Goal: Transaction & Acquisition: Purchase product/service

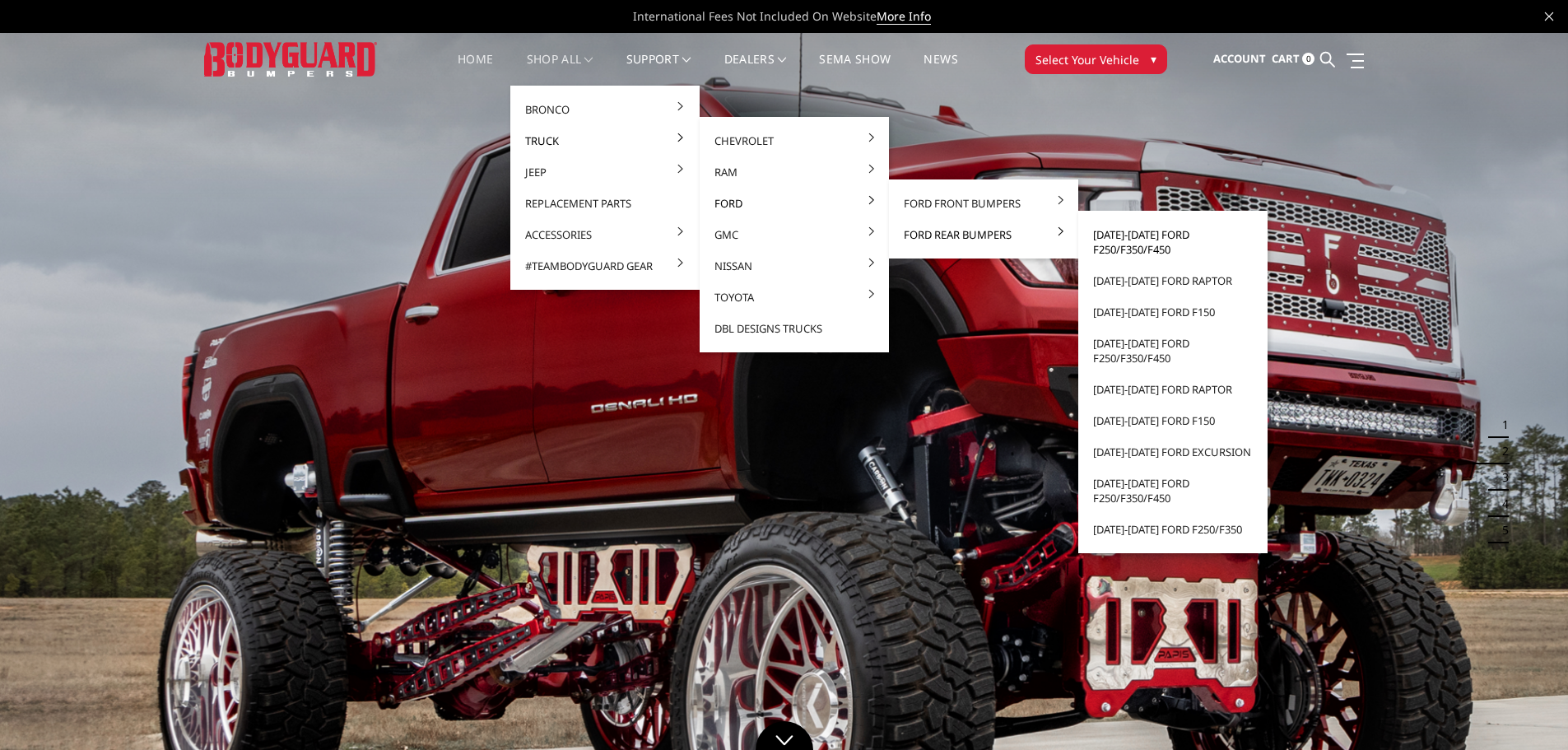
click at [1141, 235] on link "[DATE]-[DATE] Ford F250/F350/F450" at bounding box center [1173, 241] width 176 height 46
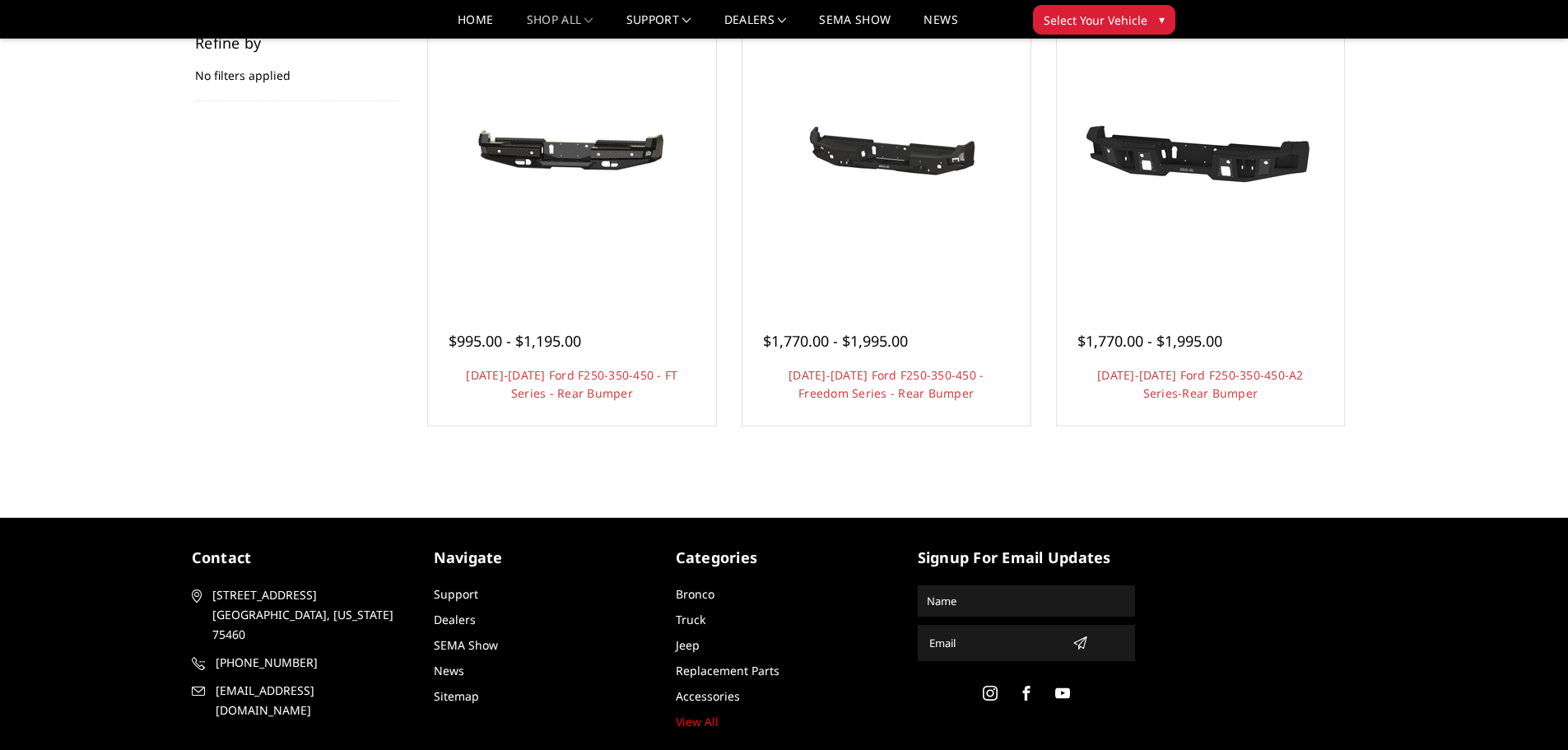
scroll to position [267, 0]
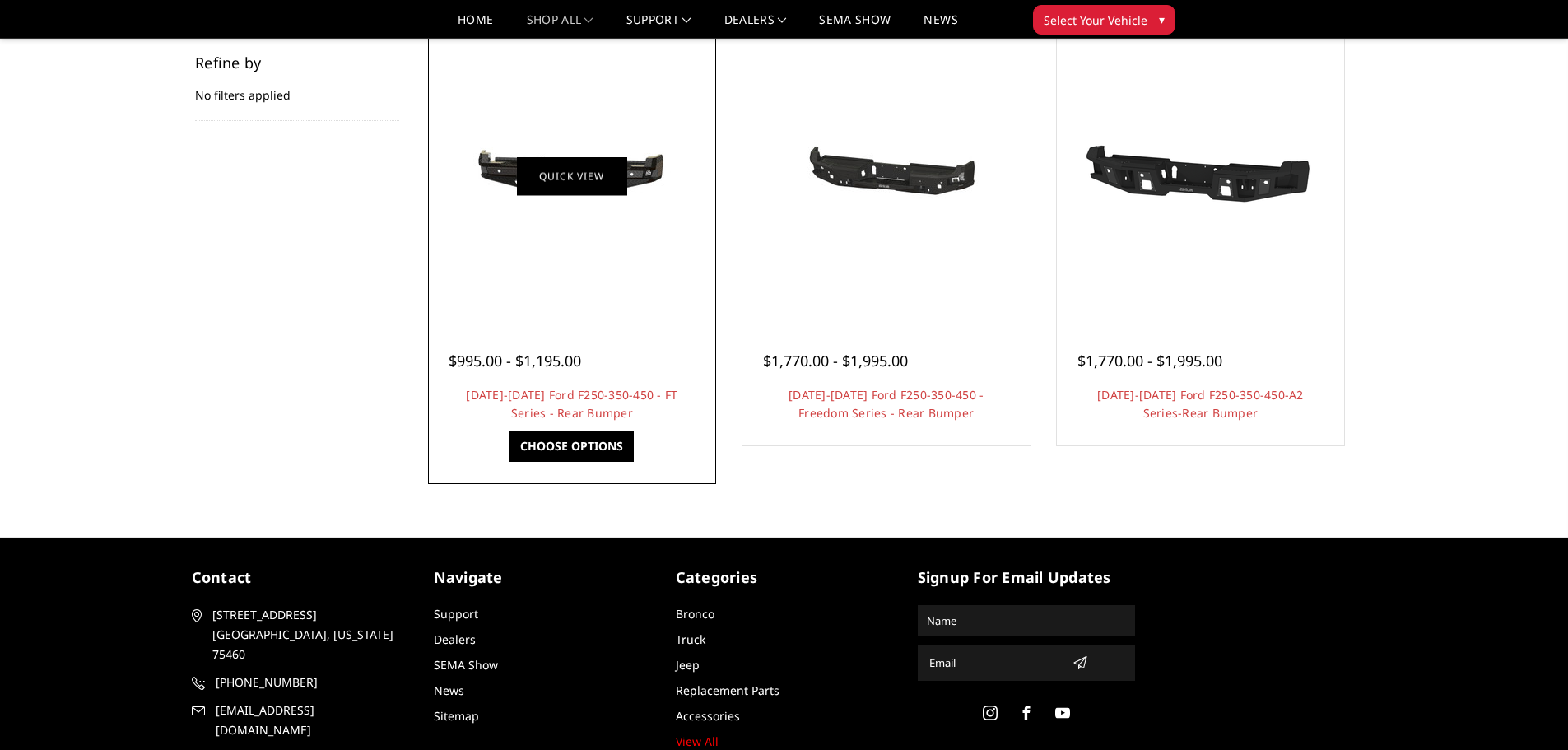
click at [588, 178] on link "Quick view" at bounding box center [572, 175] width 110 height 38
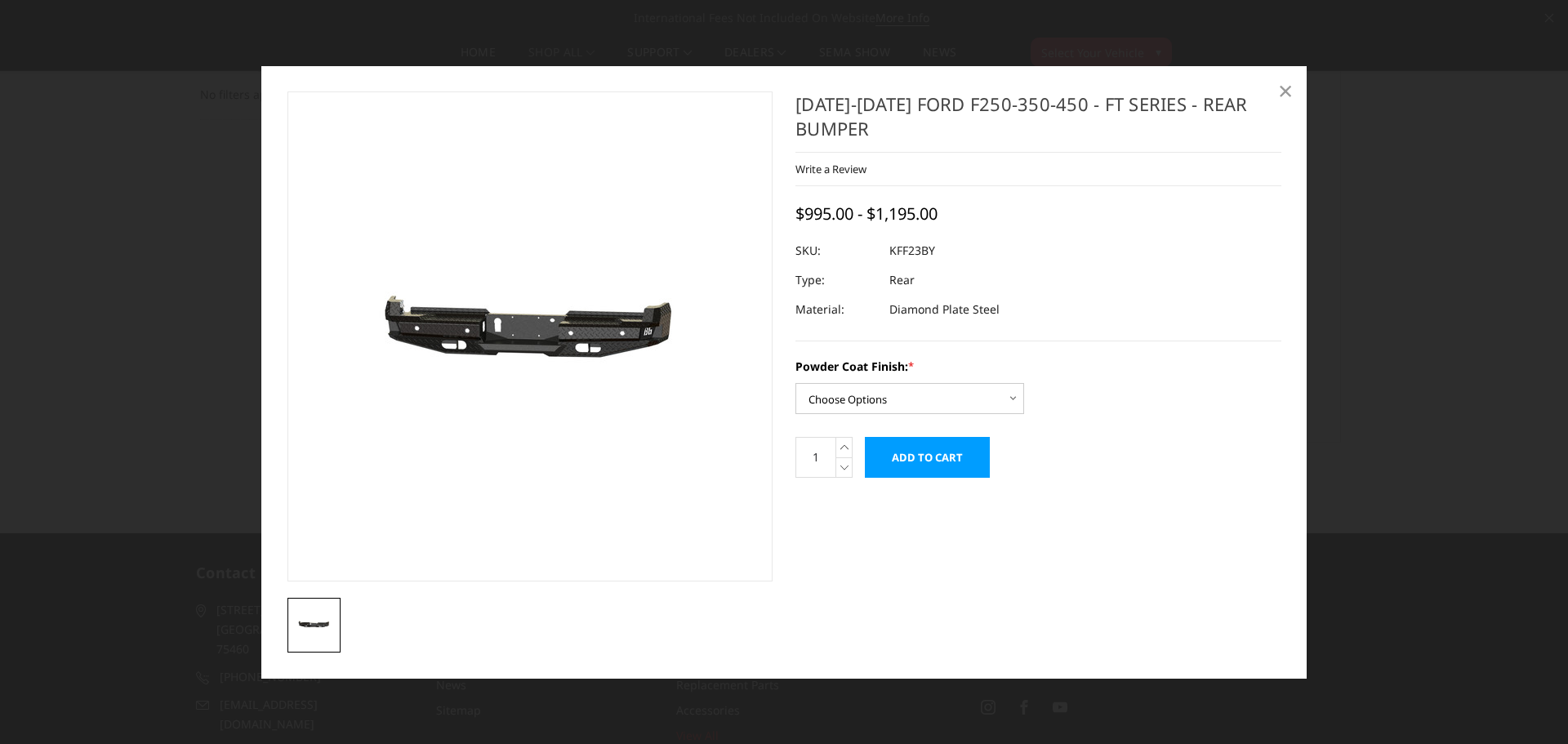
click at [1291, 85] on span "×" at bounding box center [1286, 90] width 15 height 35
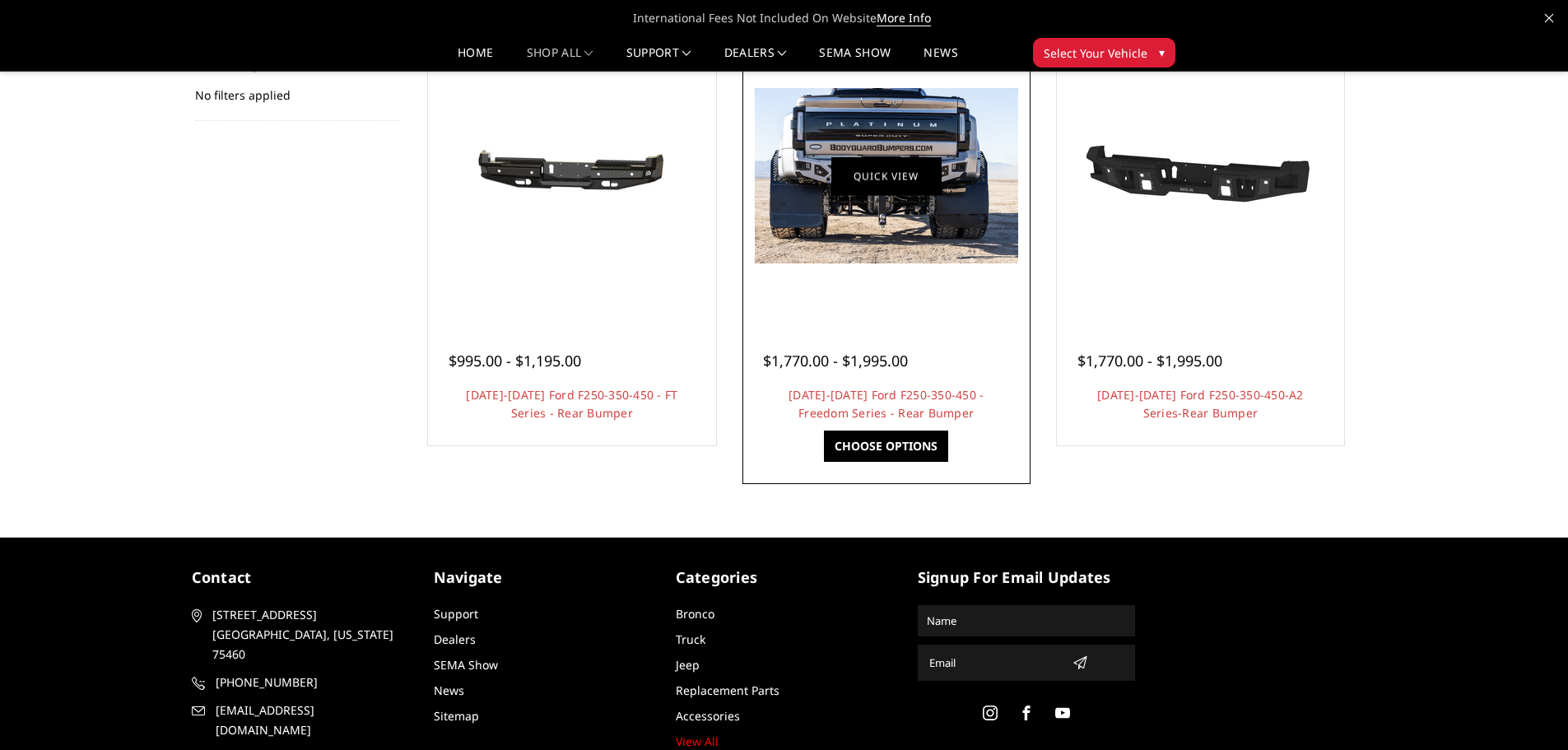
click at [898, 171] on link "Quick view" at bounding box center [887, 175] width 110 height 38
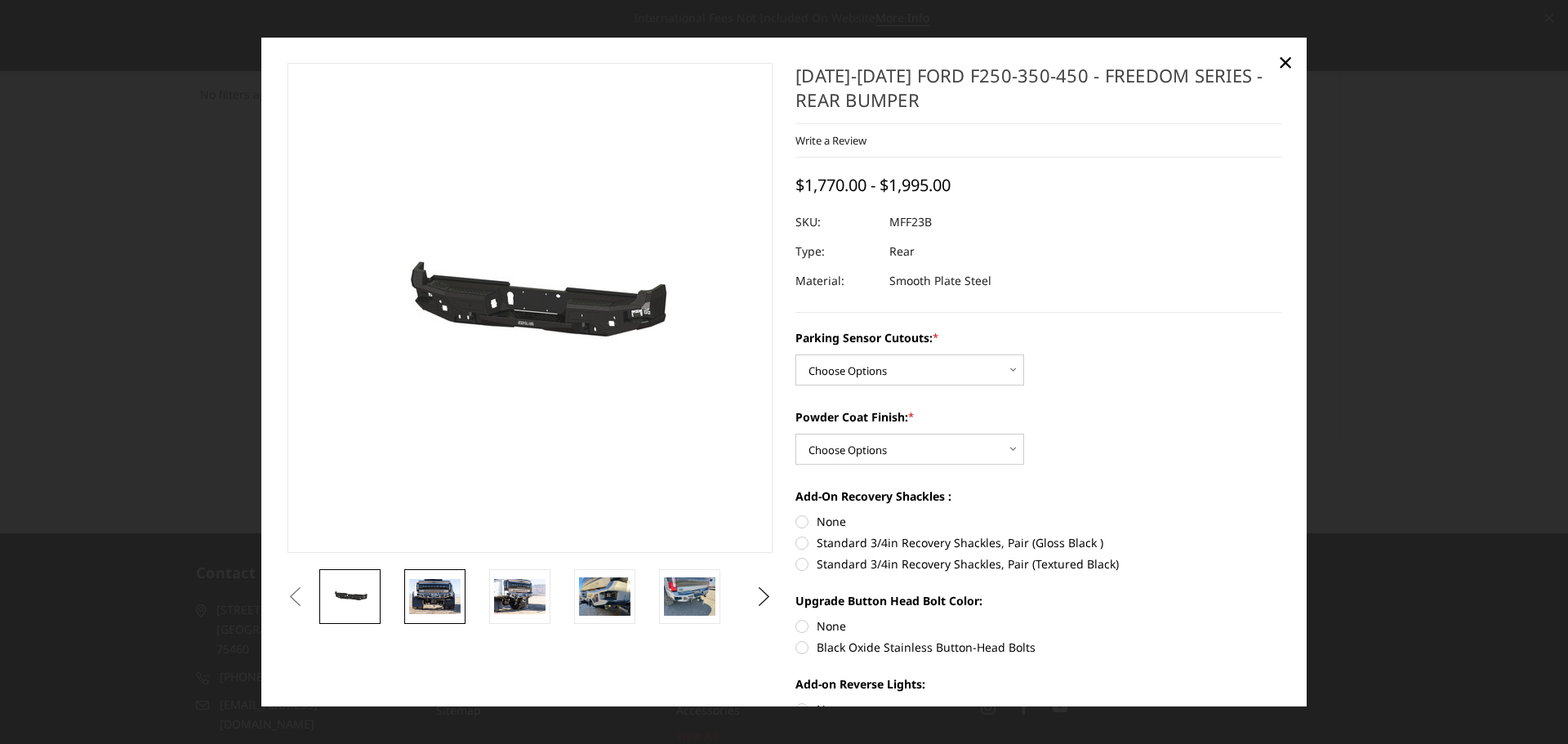
click at [424, 597] on img at bounding box center [435, 597] width 51 height 34
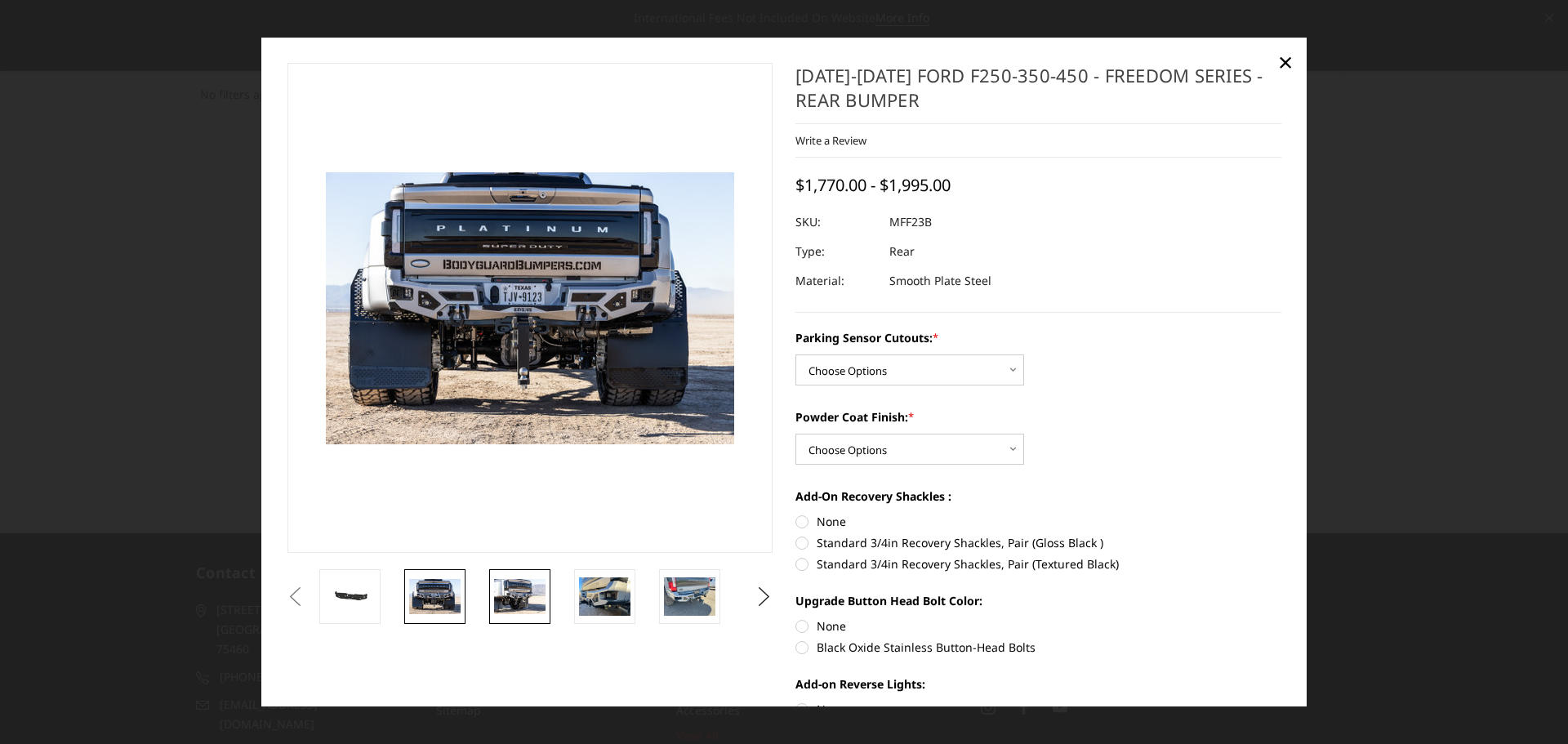
click at [516, 584] on img at bounding box center [520, 597] width 51 height 34
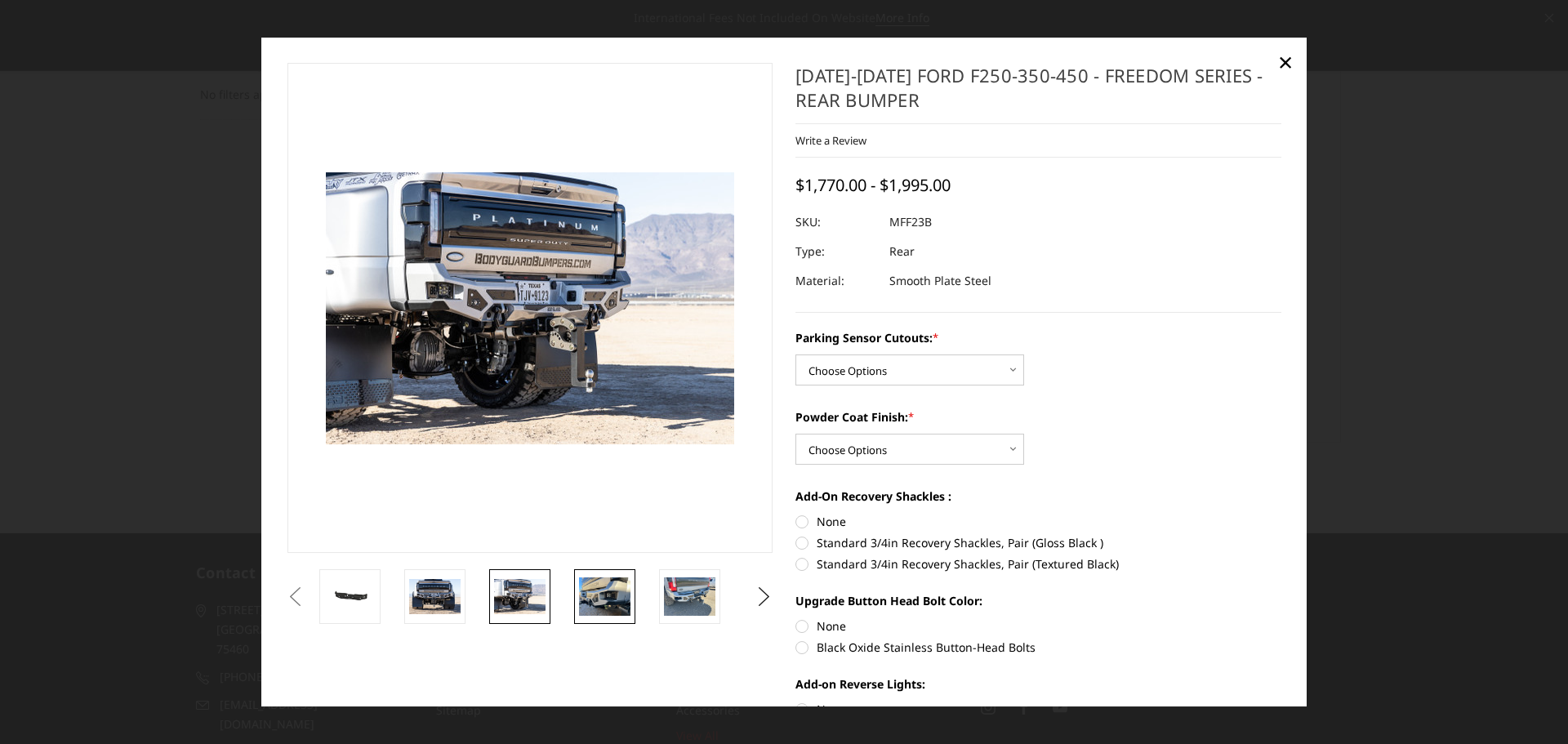
drag, startPoint x: 602, startPoint y: 595, endPoint x: 593, endPoint y: 594, distance: 9.1
click at [593, 594] on img at bounding box center [605, 597] width 51 height 38
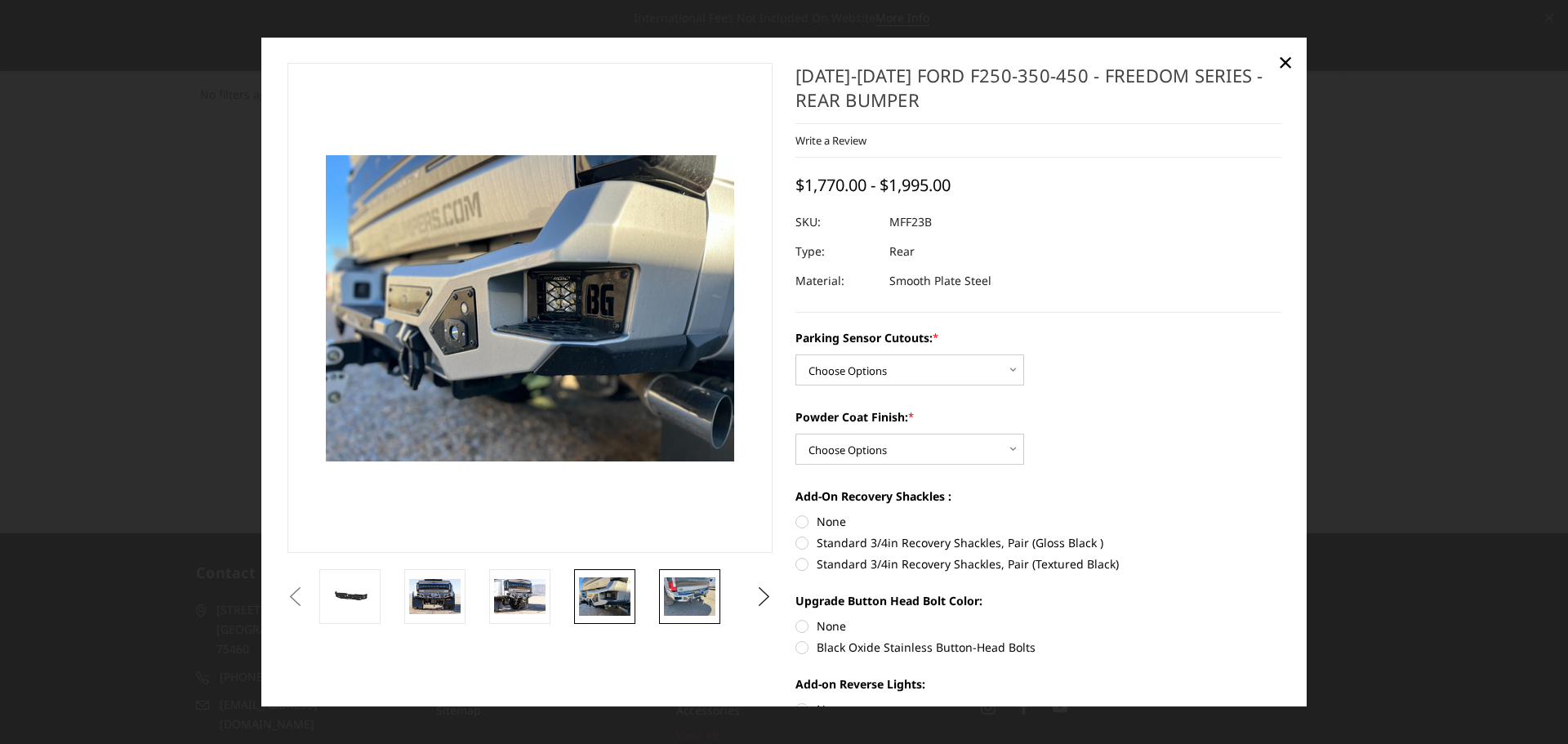
click at [679, 596] on img at bounding box center [690, 597] width 51 height 38
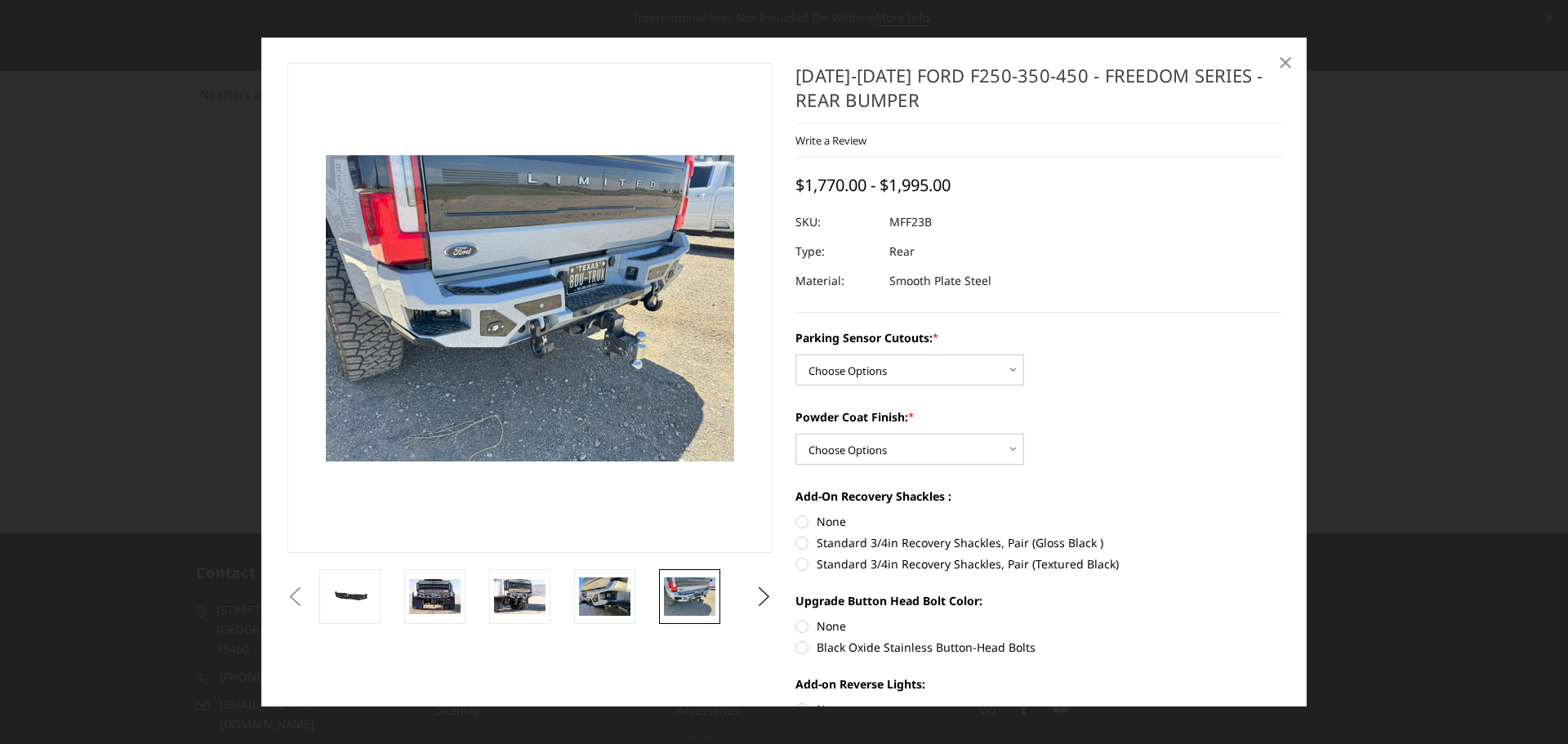
click at [1279, 57] on span "×" at bounding box center [1286, 61] width 15 height 35
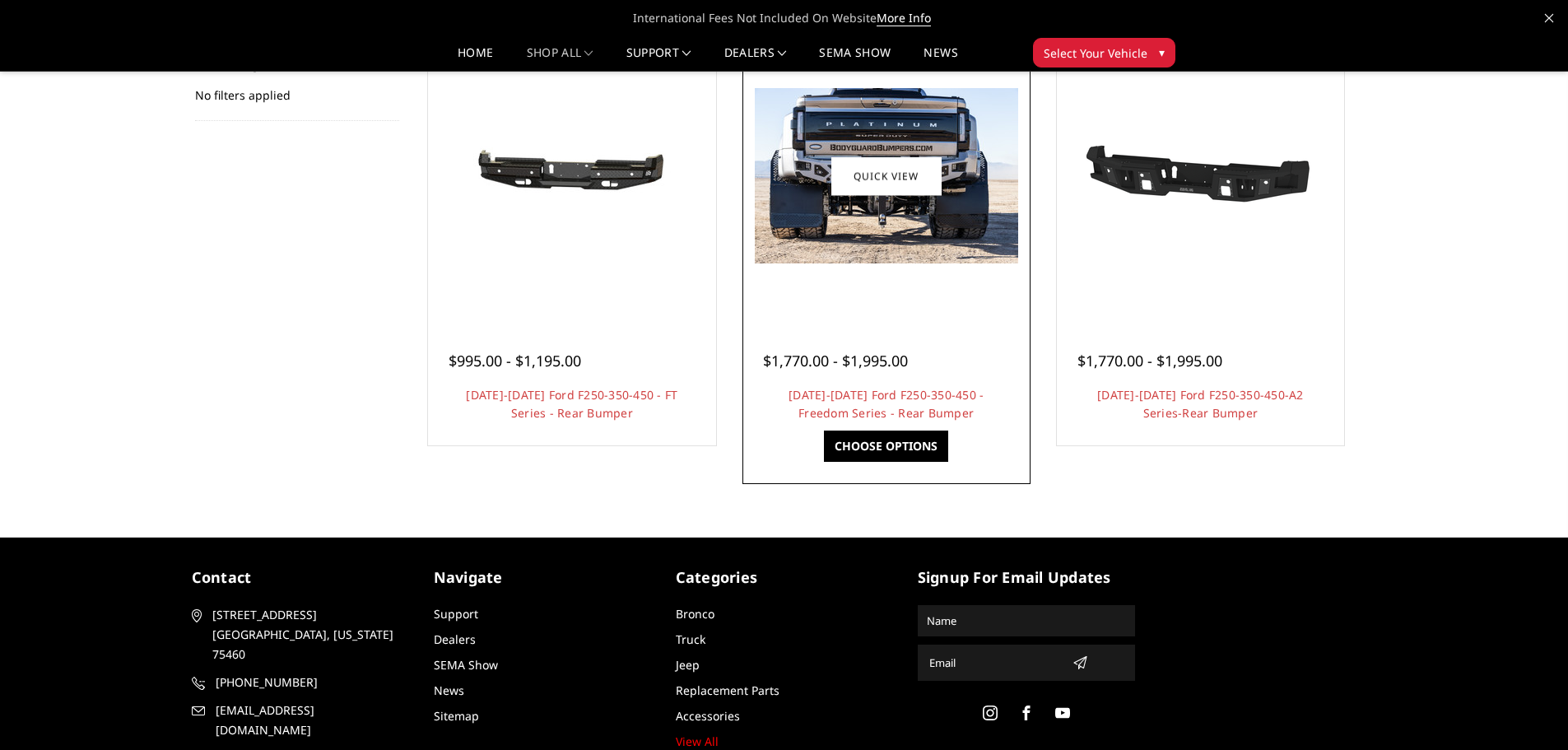
click at [893, 198] on img at bounding box center [887, 176] width 264 height 175
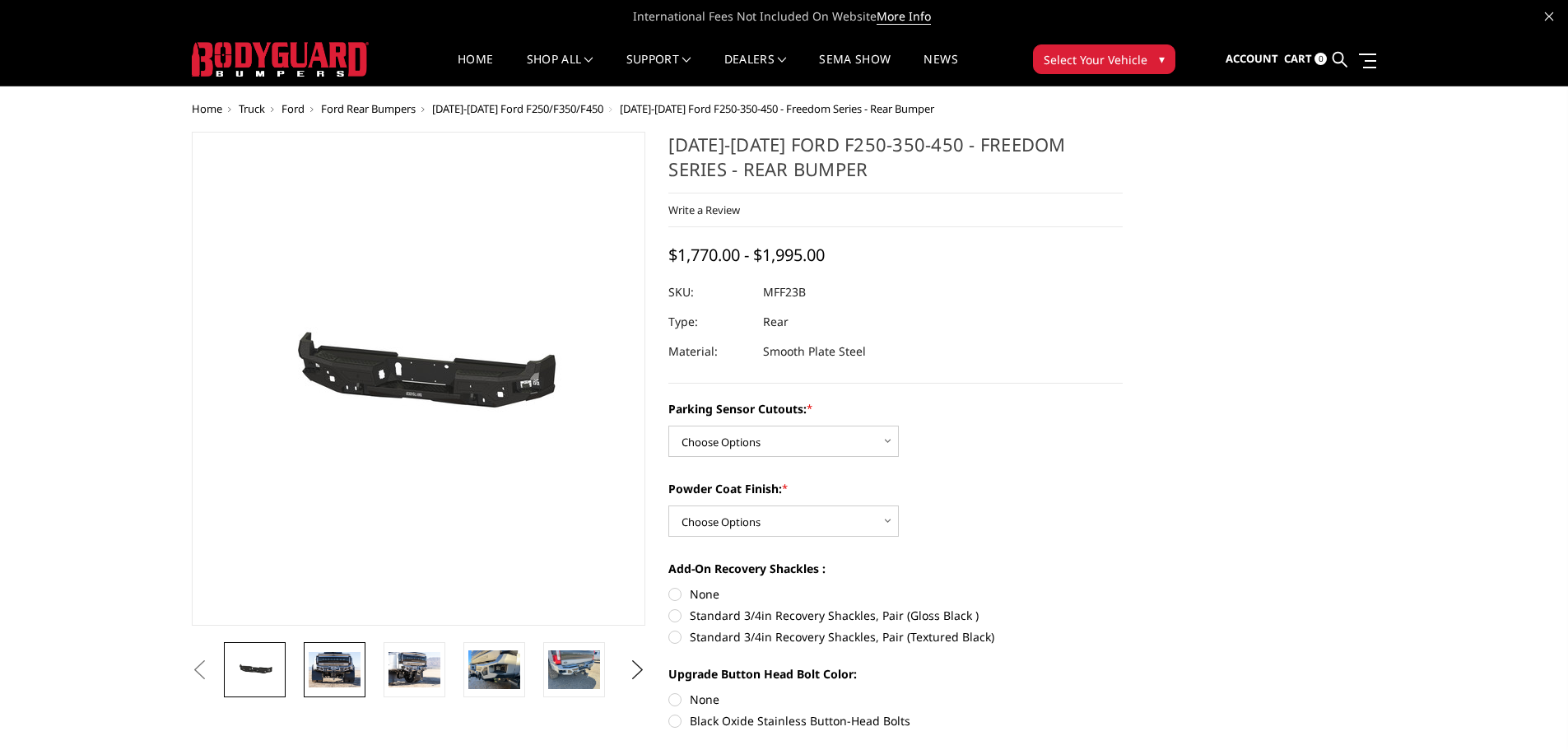
click at [333, 660] on img at bounding box center [335, 669] width 52 height 34
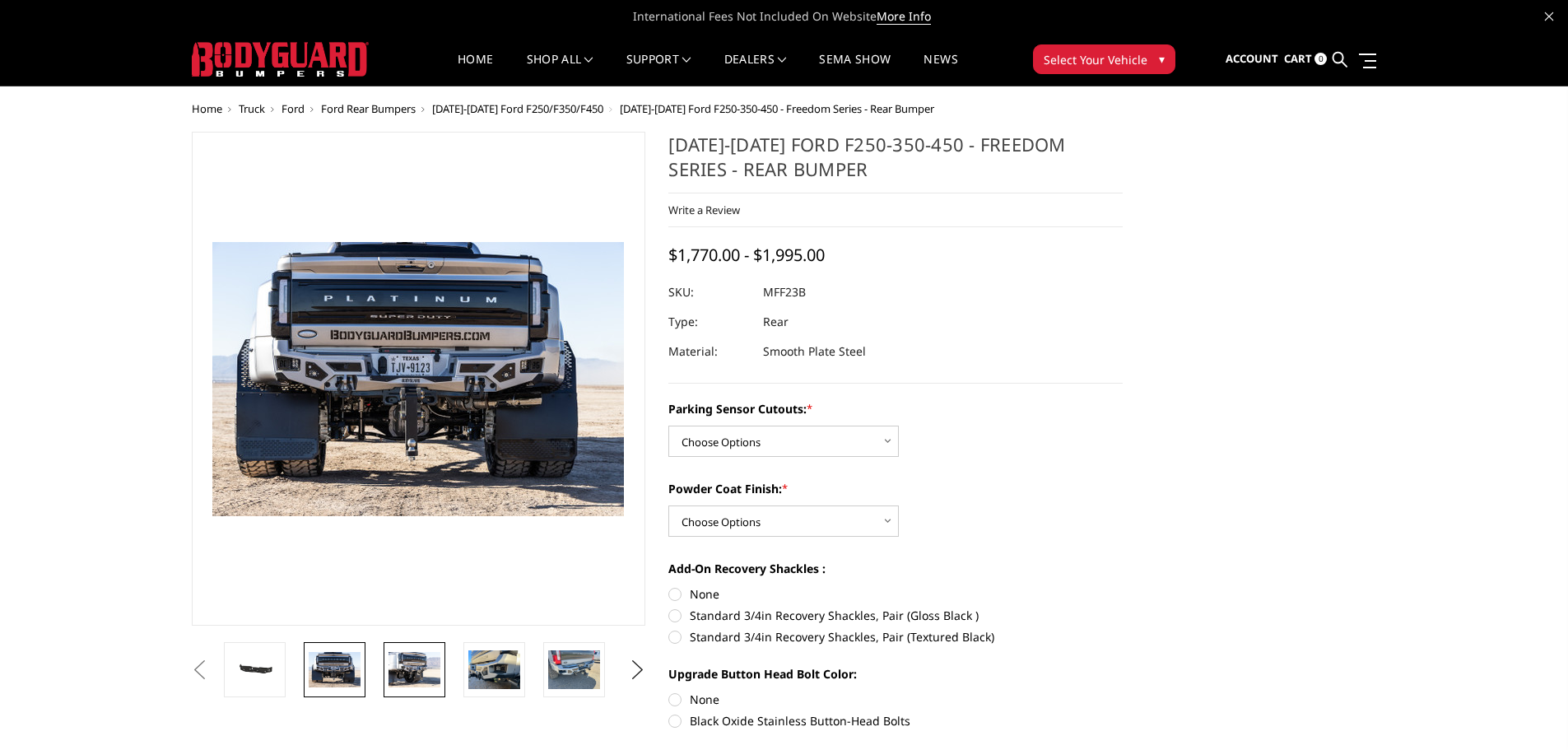
drag, startPoint x: 403, startPoint y: 671, endPoint x: 395, endPoint y: 671, distance: 8.0
click at [397, 671] on img at bounding box center [414, 669] width 52 height 34
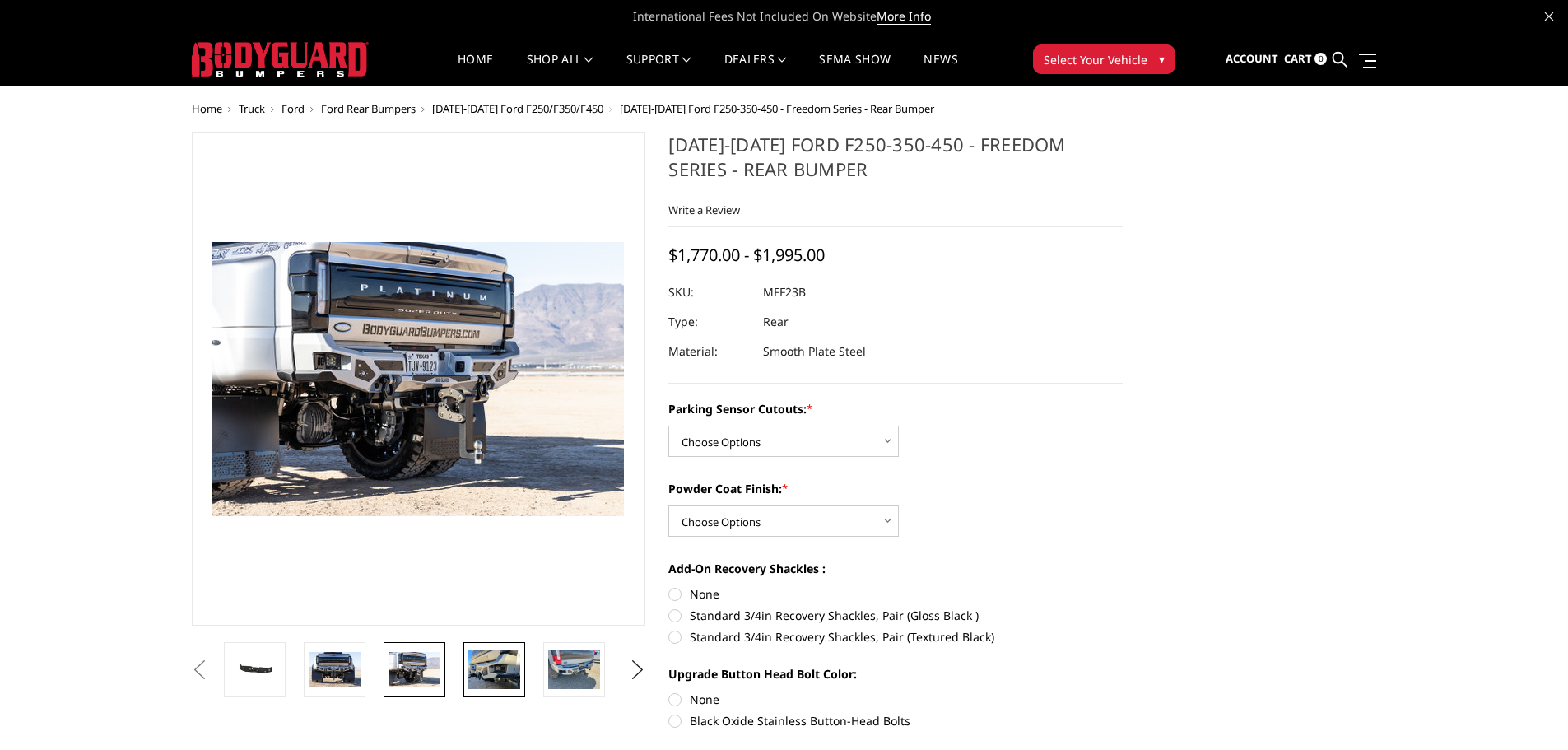
click at [484, 658] on img at bounding box center [494, 670] width 52 height 38
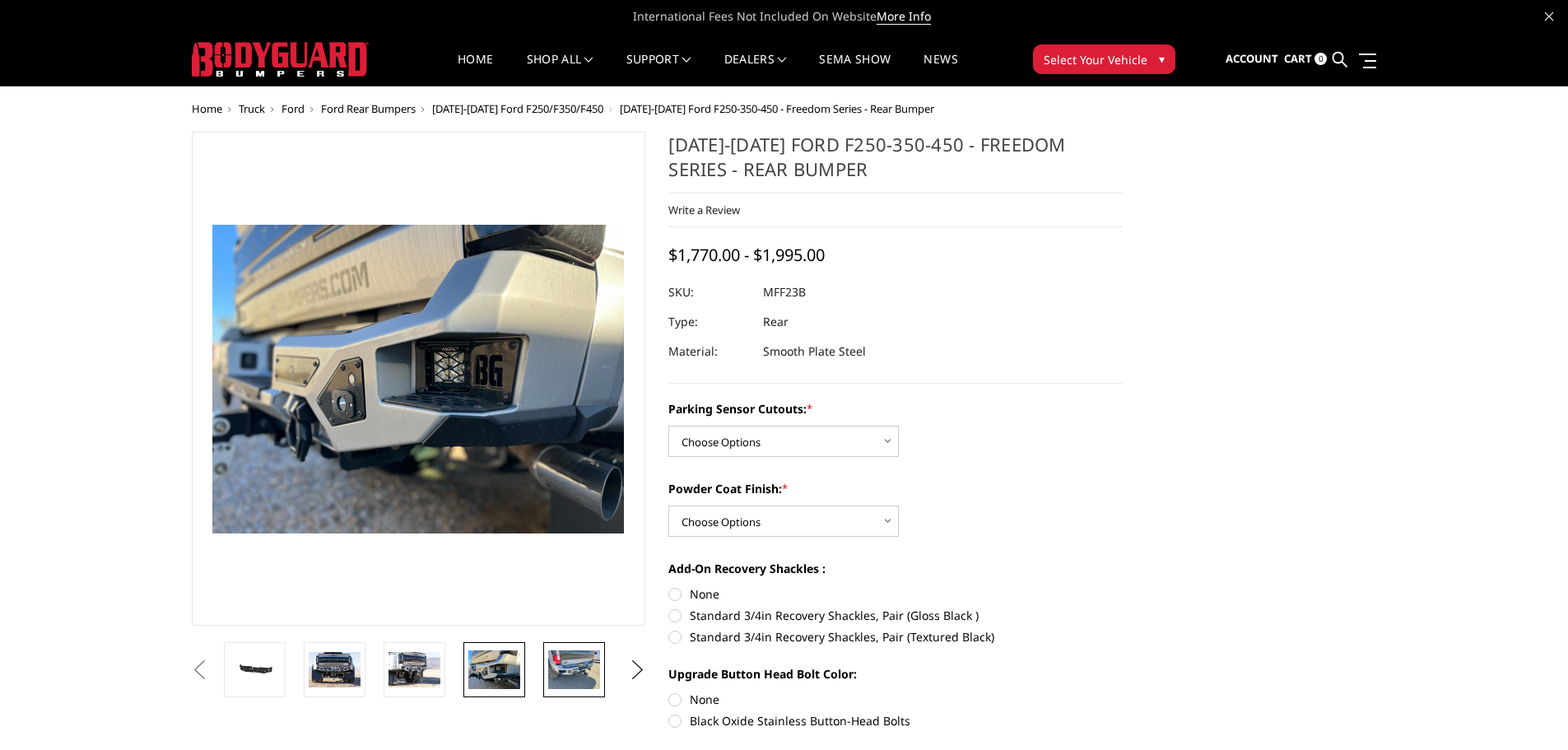
click at [578, 673] on img at bounding box center [574, 670] width 52 height 38
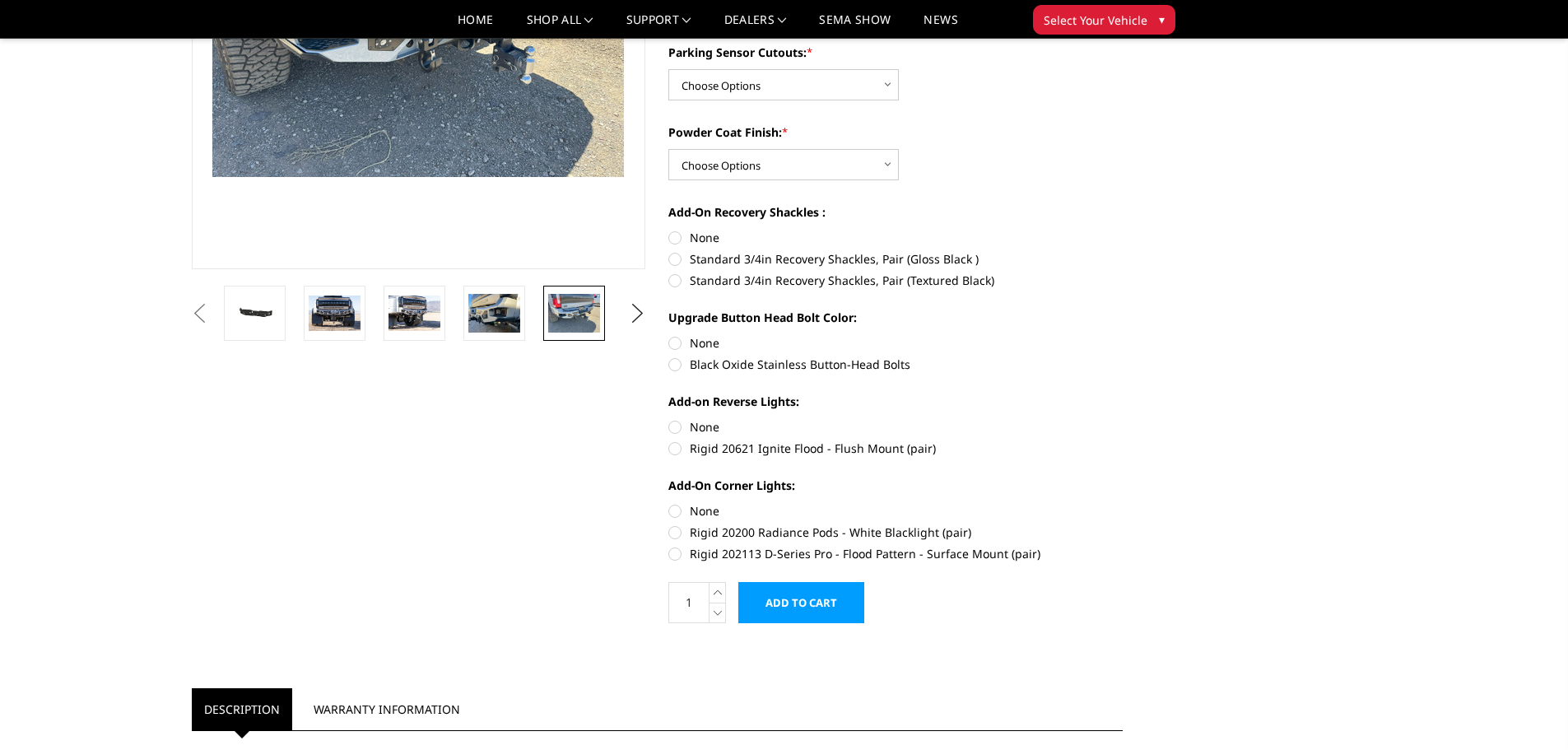
scroll to position [309, 0]
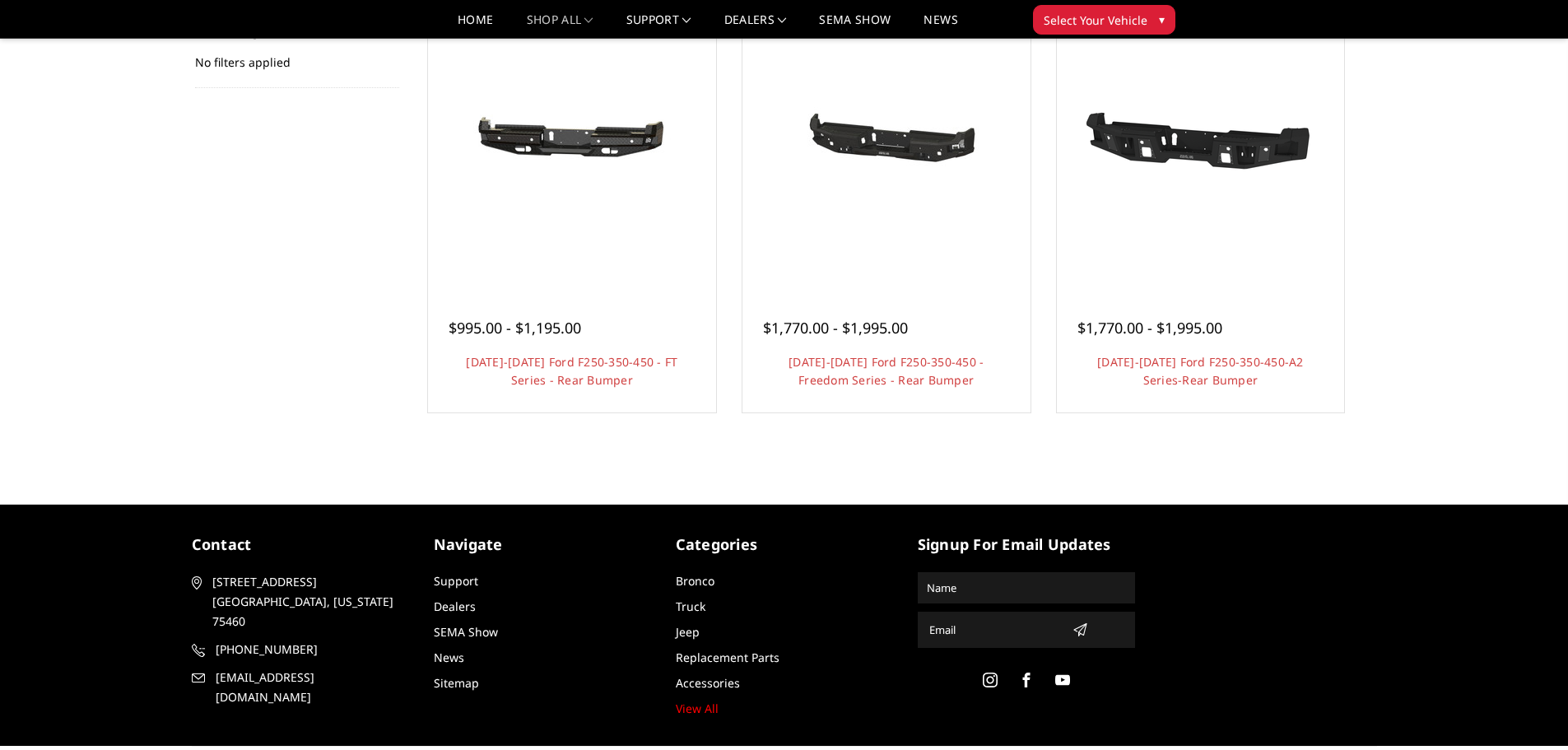
scroll to position [267, 0]
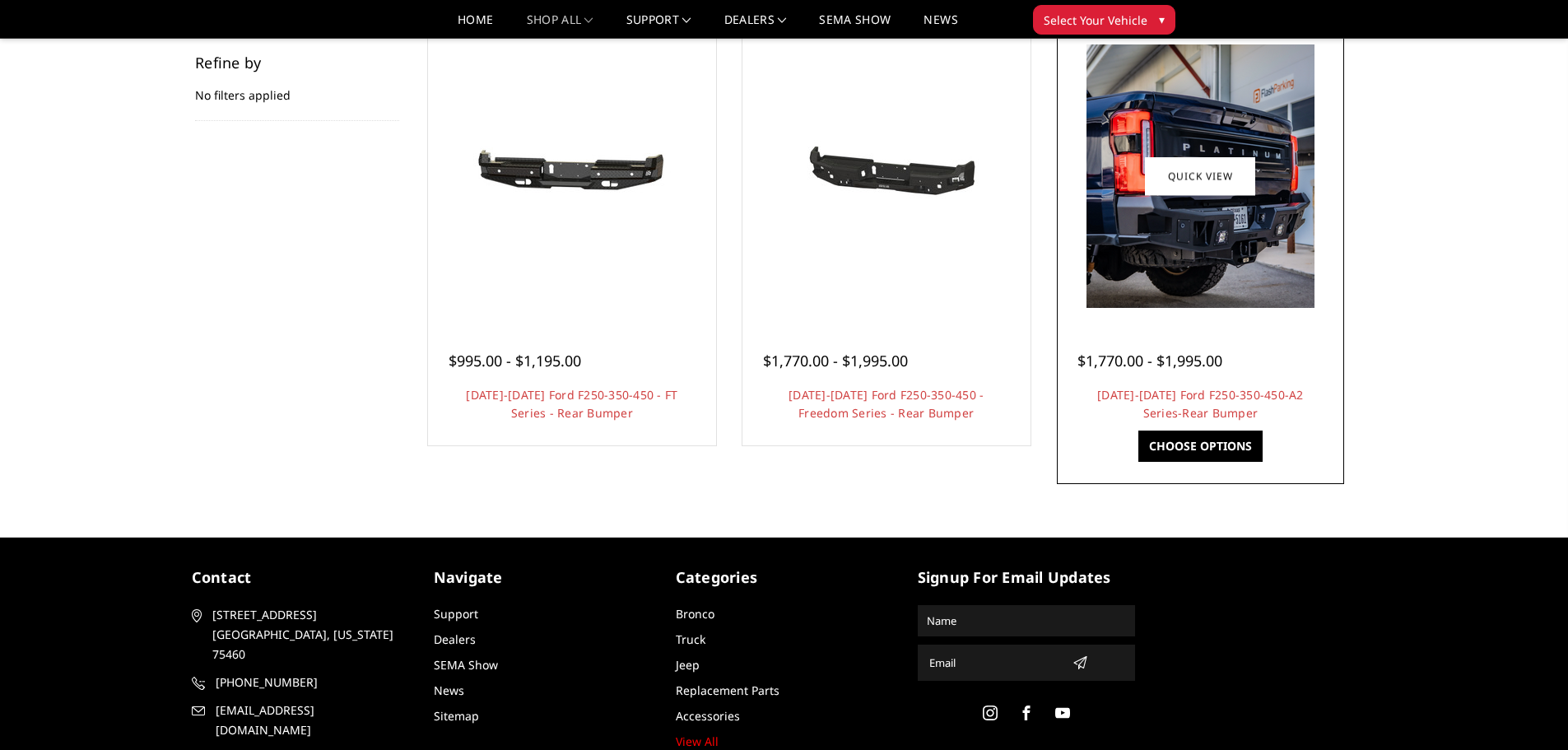
click at [1136, 384] on div "$1,770.00 - $1,995.00 2023-2025 Ford F250-350-450-A2 Series-Rear Bumper | This …" at bounding box center [1201, 379] width 280 height 125
click at [1139, 395] on link "2023-2025 Ford F250-350-450-A2 Series-Rear Bumper" at bounding box center [1200, 403] width 206 height 33
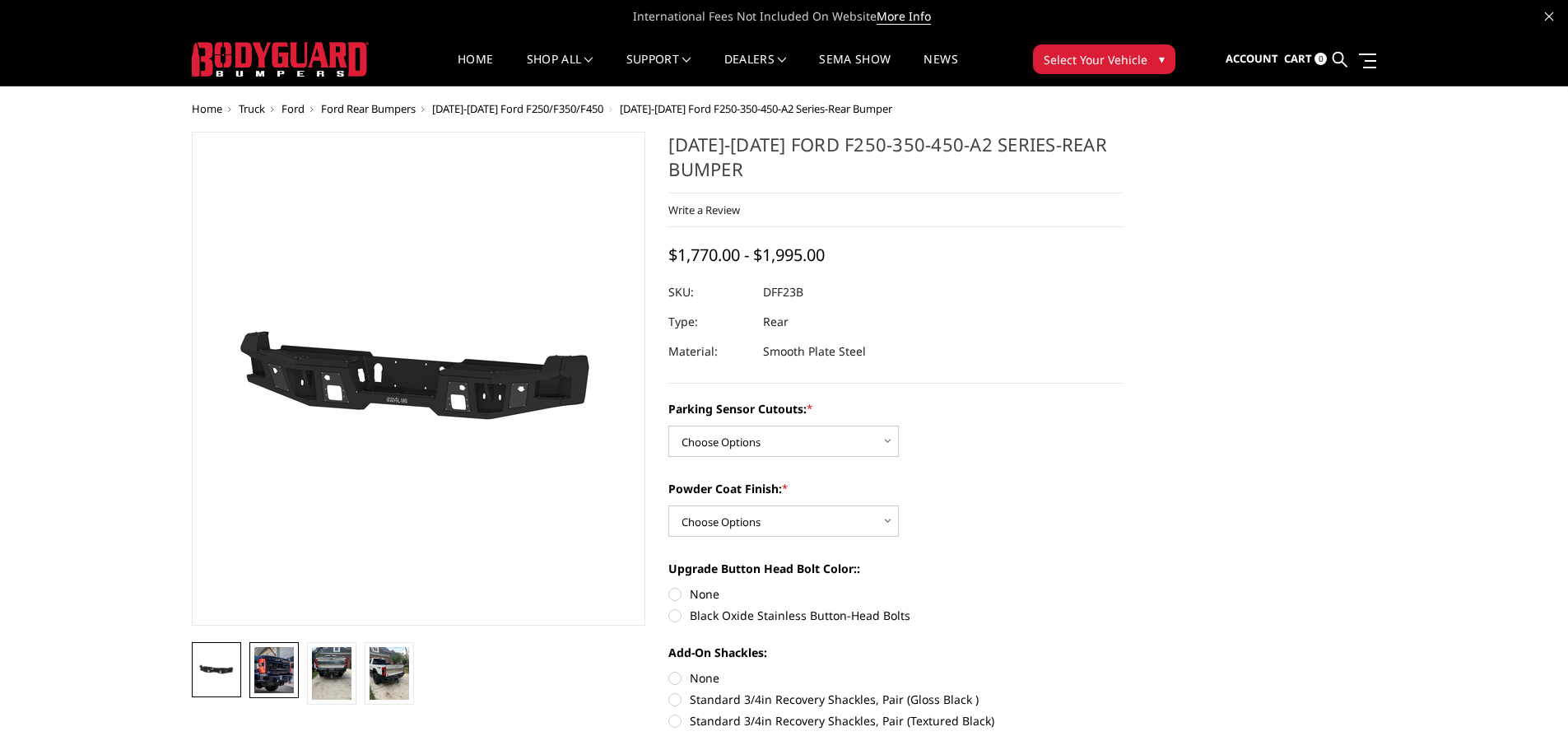
click at [273, 666] on img at bounding box center [274, 670] width 39 height 46
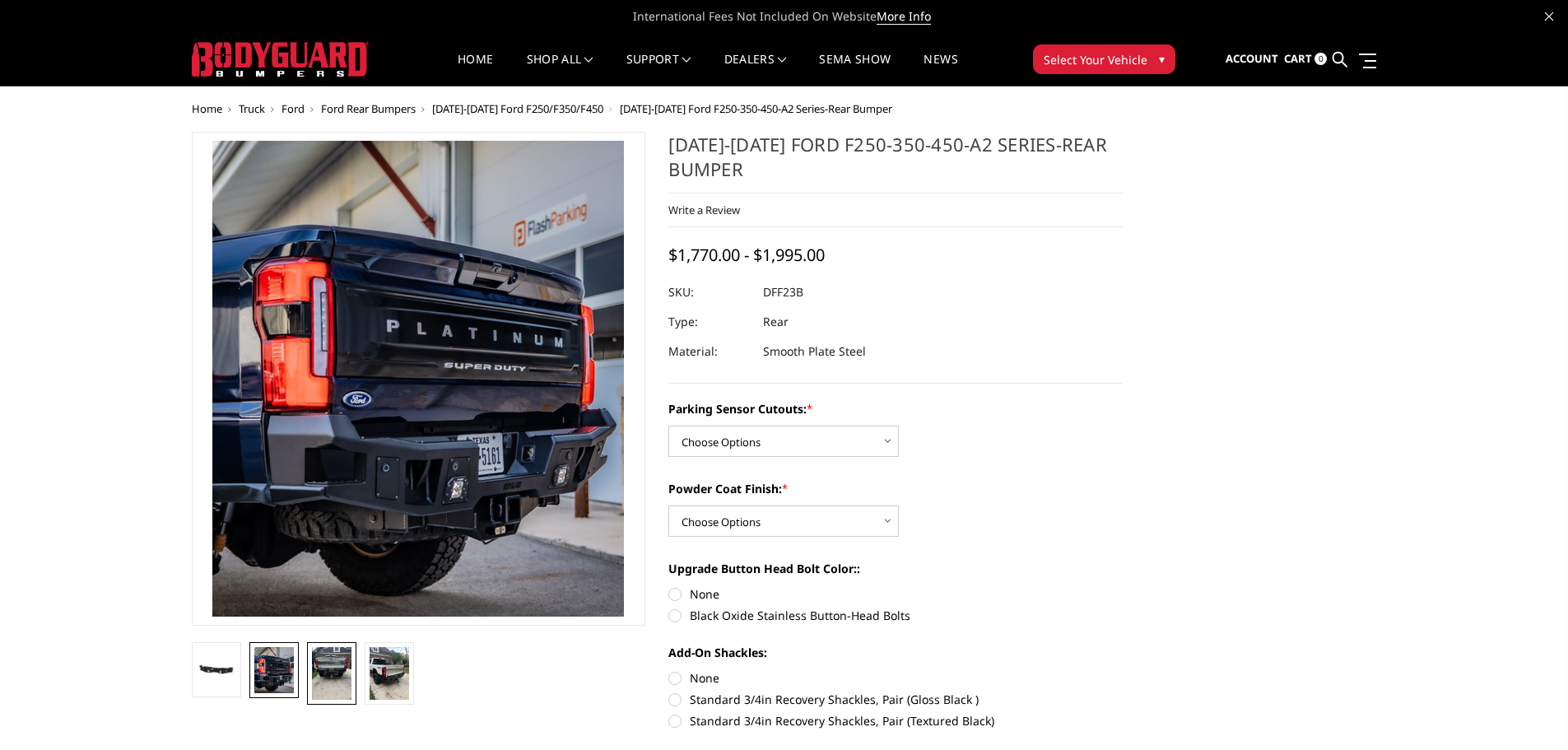
click at [332, 660] on img at bounding box center [331, 673] width 39 height 53
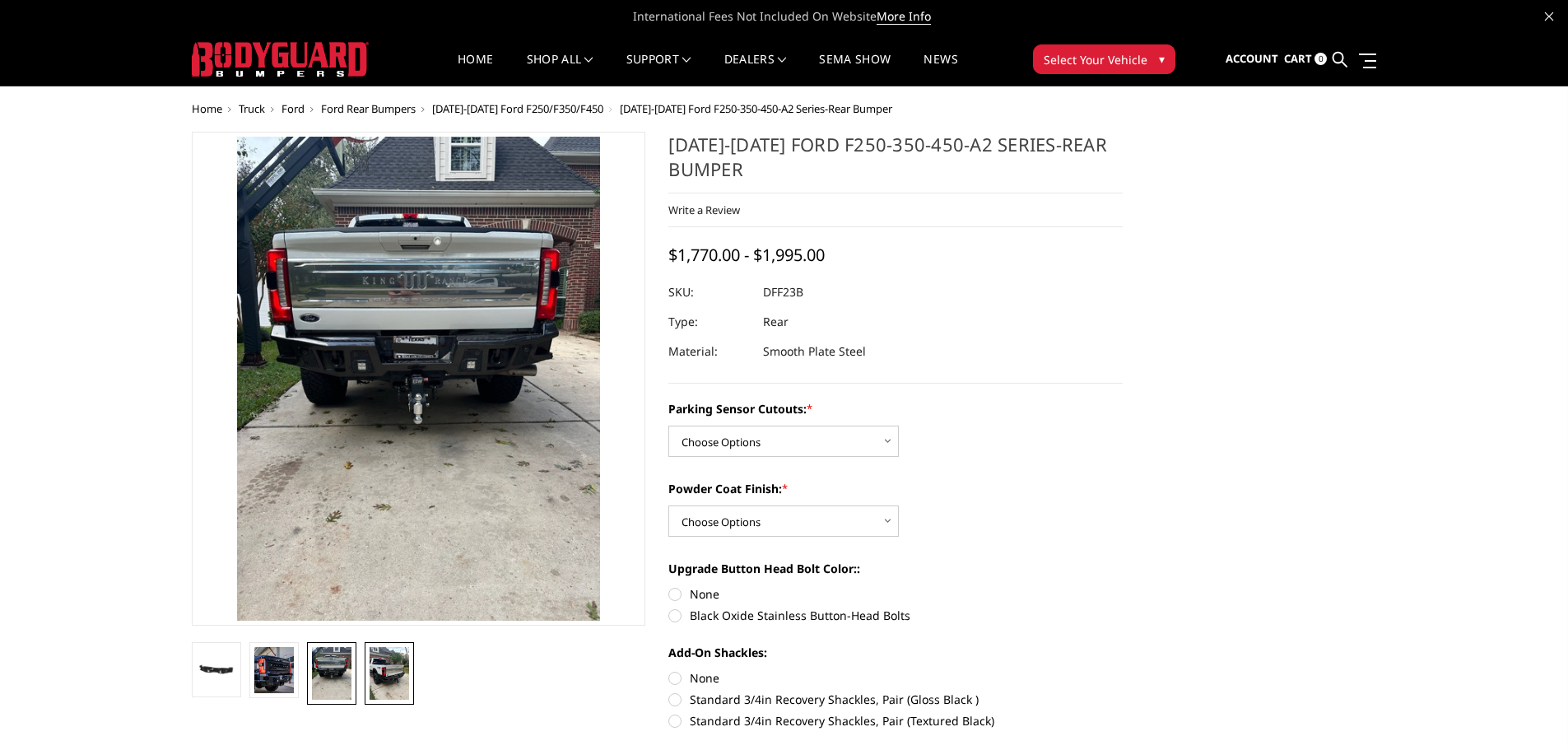
click at [384, 666] on img at bounding box center [389, 673] width 39 height 53
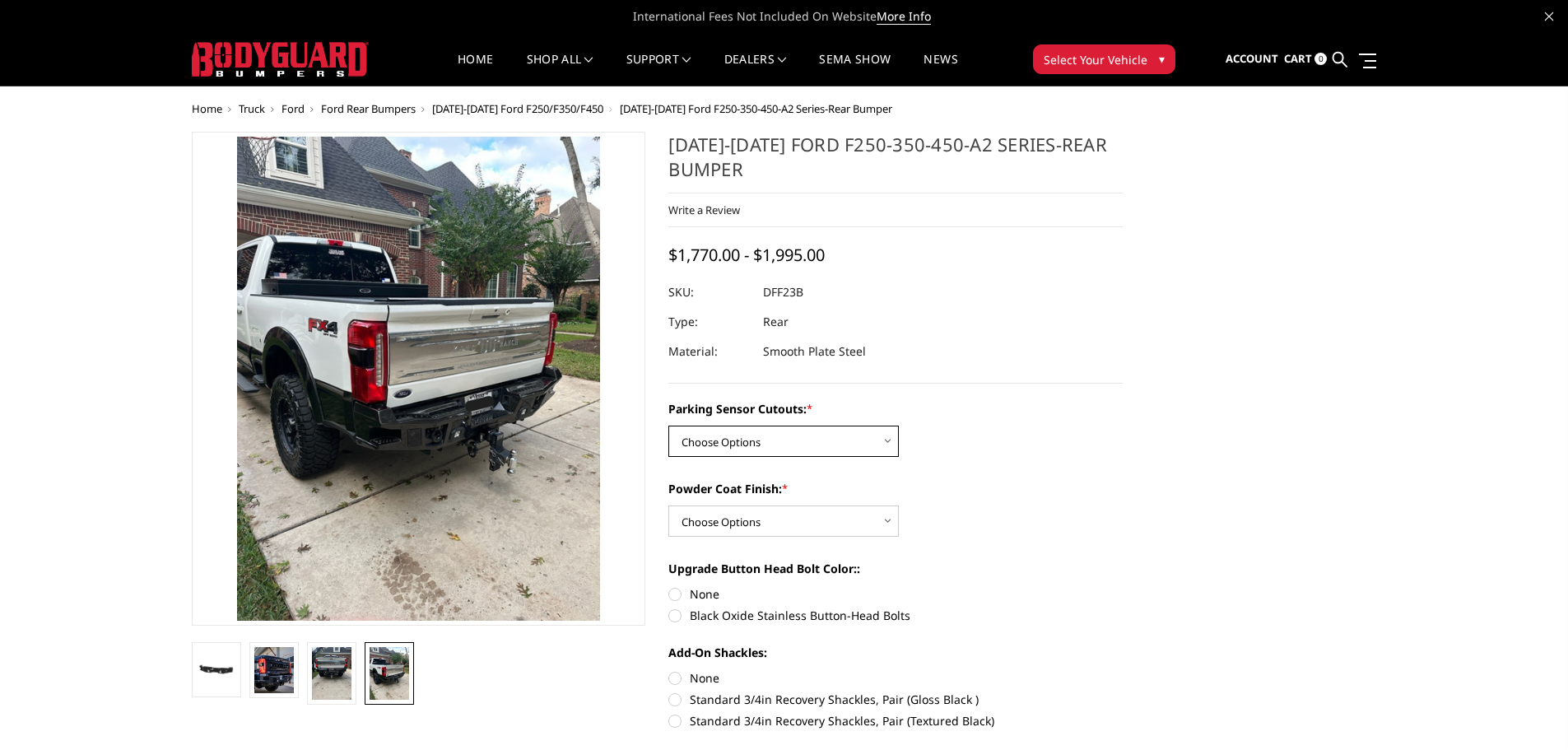
click at [883, 441] on select "Choose Options Yes-With Parking Sensor Cutouts No-Without Parking Sensor Cutouts" at bounding box center [784, 441] width 230 height 31
click at [882, 515] on select "Choose Options Bare Metal Textured Black Powder Coat" at bounding box center [784, 520] width 230 height 31
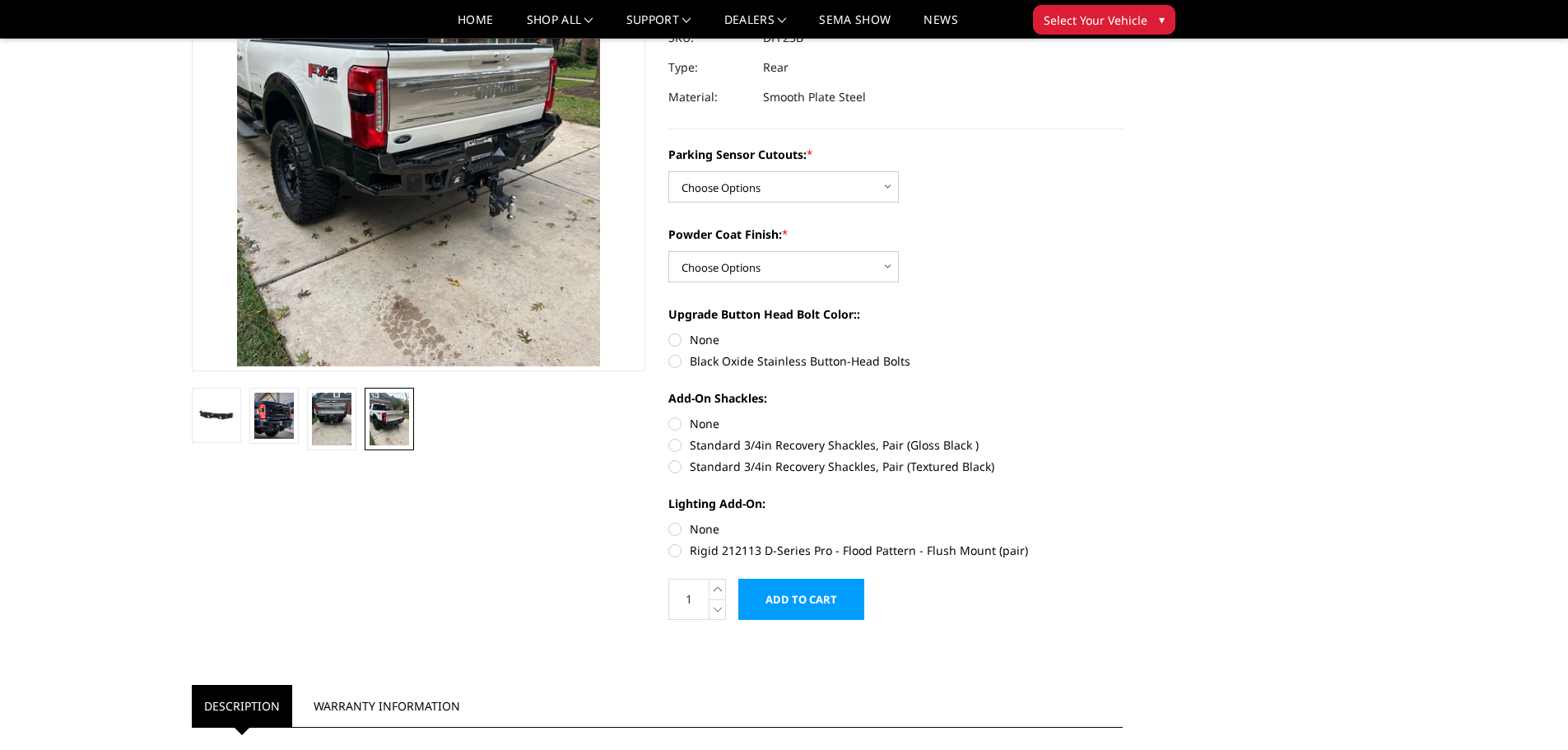
scroll to position [226, 0]
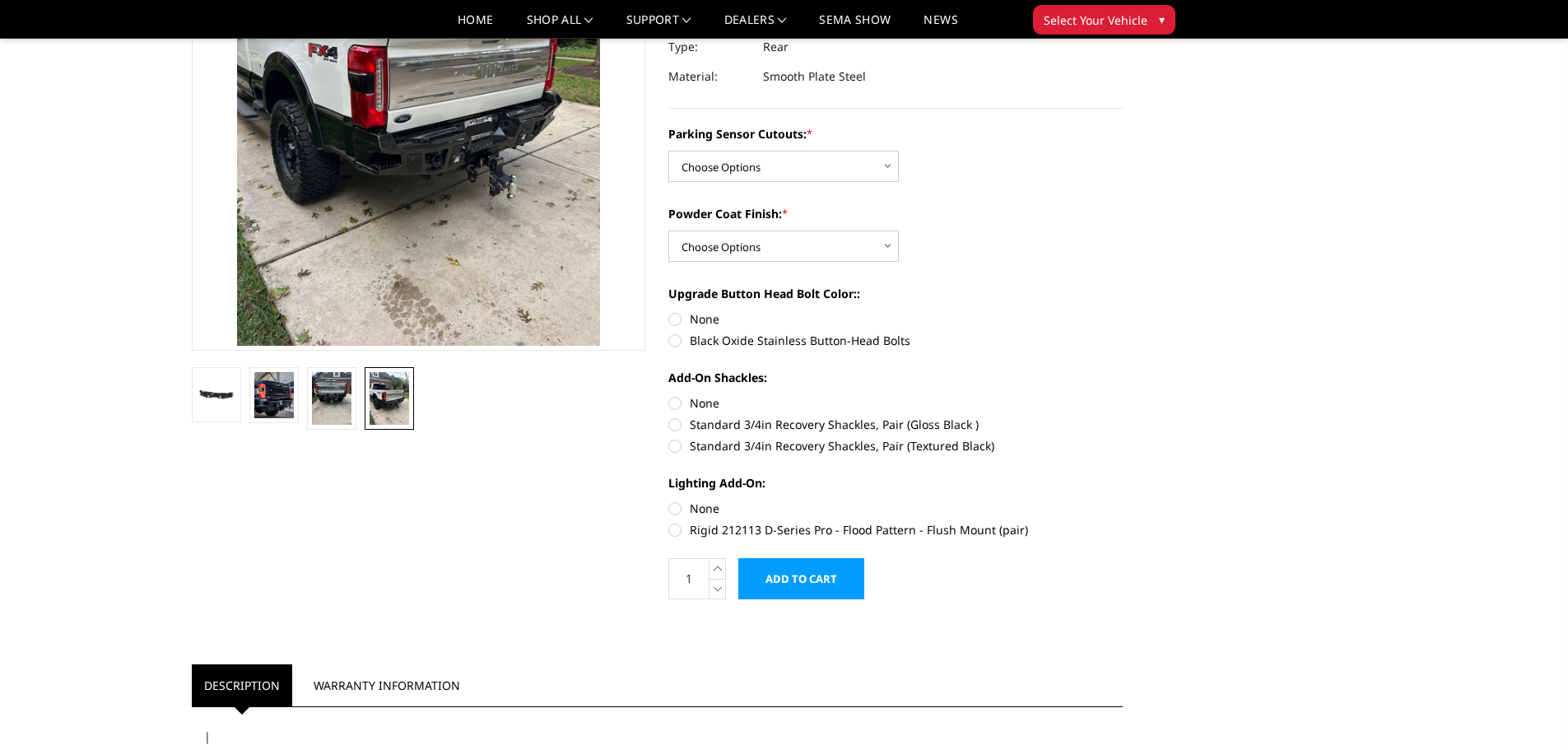
click at [383, 388] on img at bounding box center [389, 398] width 39 height 53
click at [325, 388] on img at bounding box center [331, 398] width 39 height 53
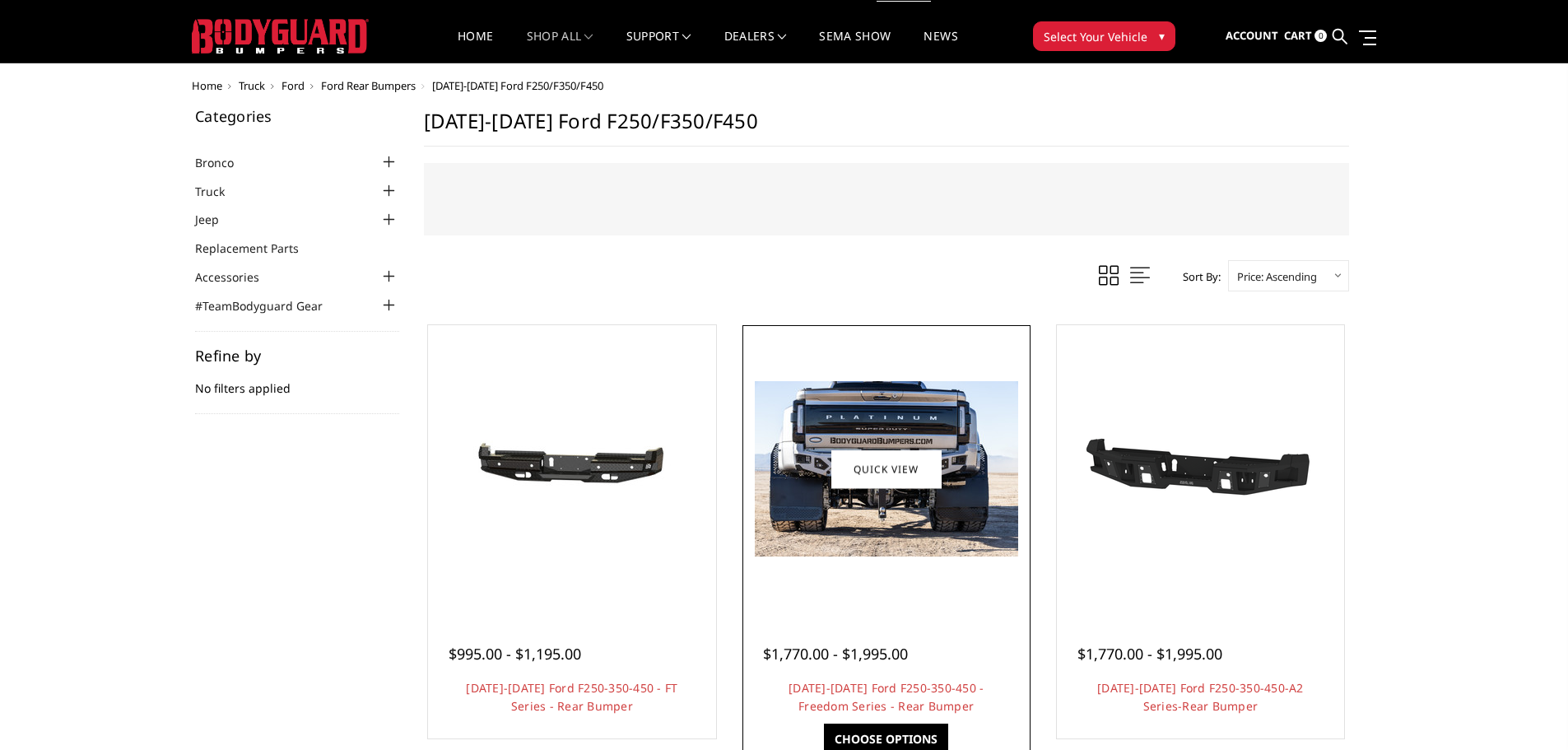
scroll to position [24, 0]
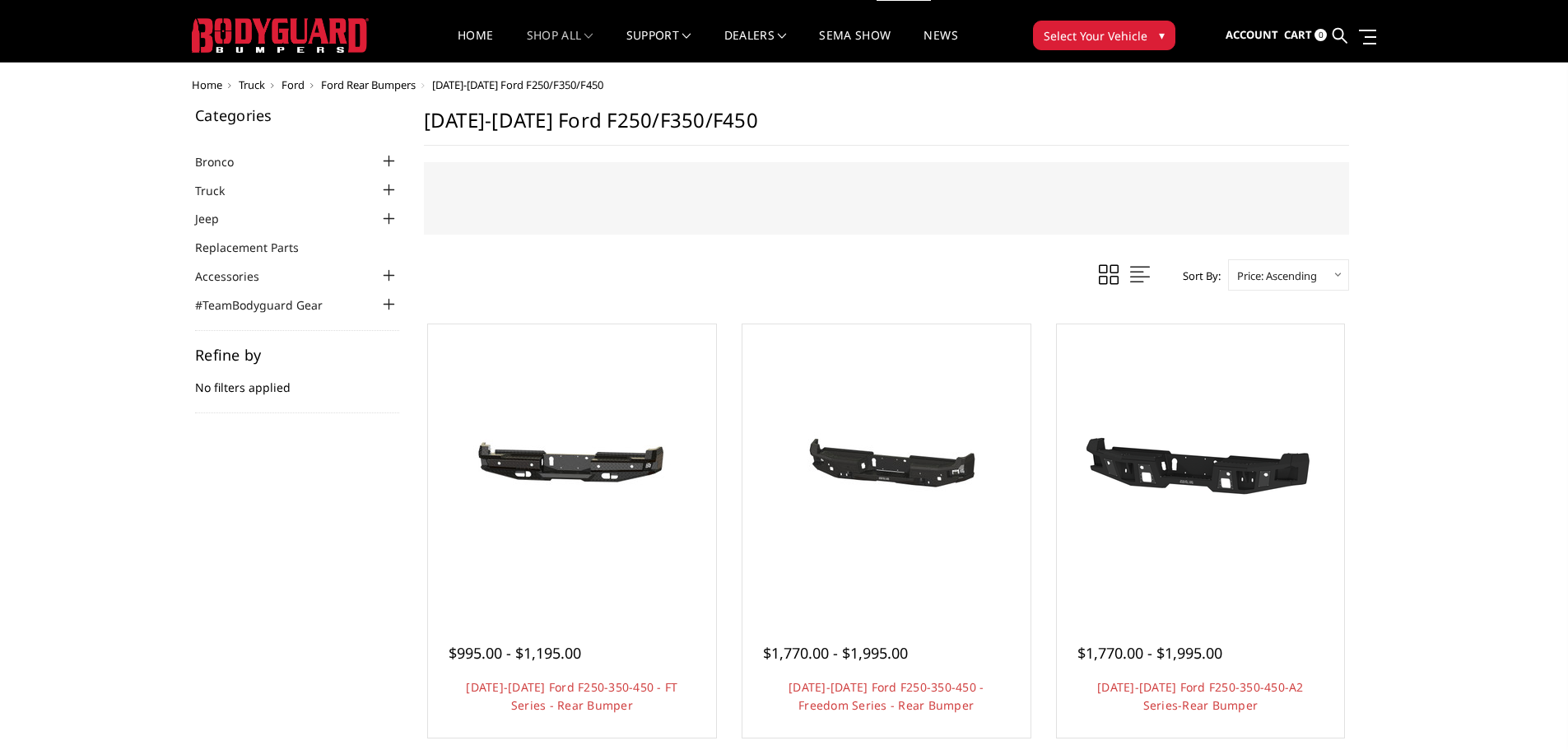
click at [1149, 28] on button "Select Your Vehicle ▾" at bounding box center [1104, 35] width 143 height 29
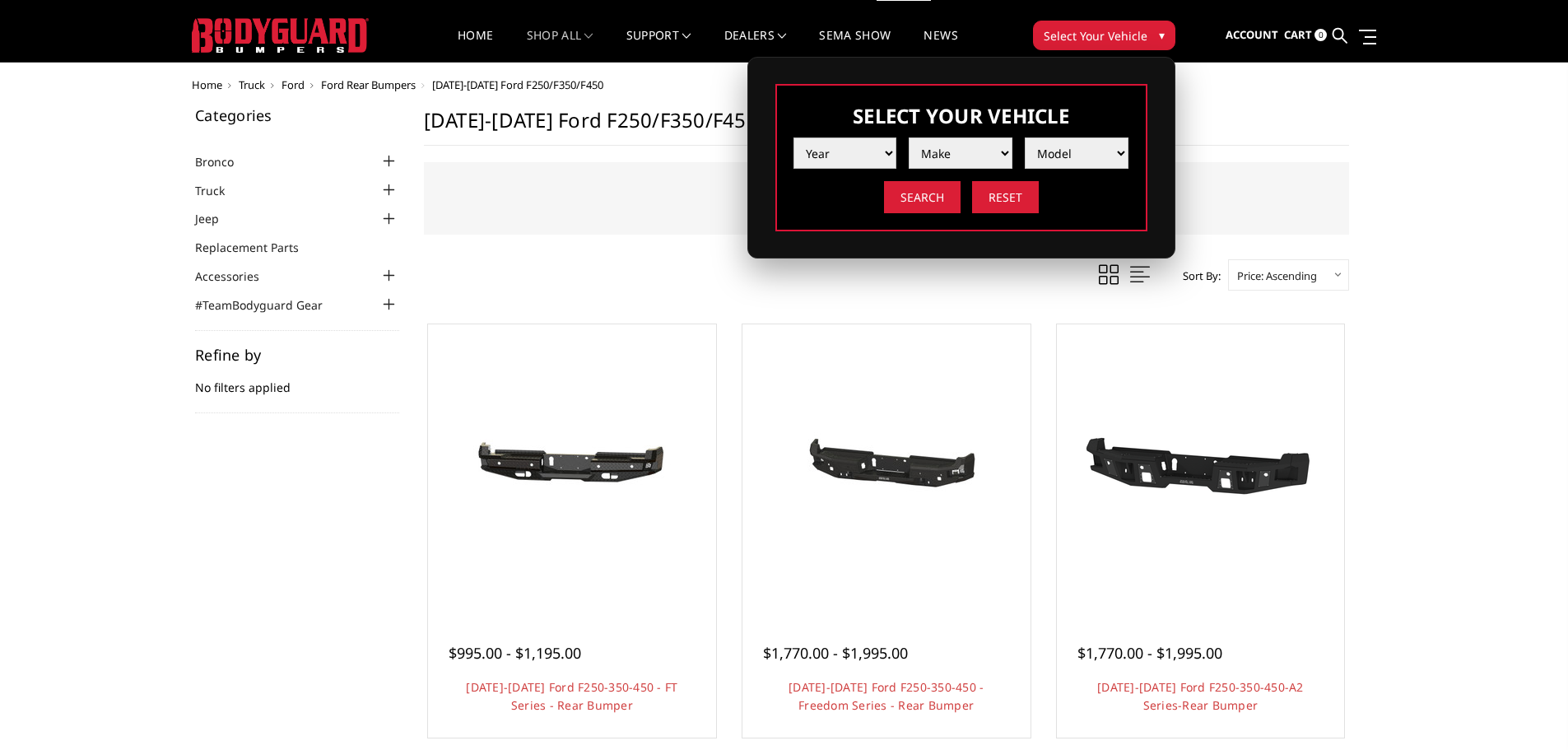
click at [874, 155] on select "Year 2025 2024 2023 2022 2021 2020 2019 2018 2017 2016 2015 2014 2013 2012 2011…" at bounding box center [846, 153] width 104 height 31
select select "yr_2024"
click at [794, 138] on select "Year 2025 2024 2023 2022 2021 2020 2019 2018 2017 2016 2015 2014 2013 2012 2011…" at bounding box center [846, 153] width 104 height 31
click at [976, 150] on select "Make Chevrolet Ford GMC Ram Toyota" at bounding box center [961, 153] width 104 height 31
select select "mk_ford"
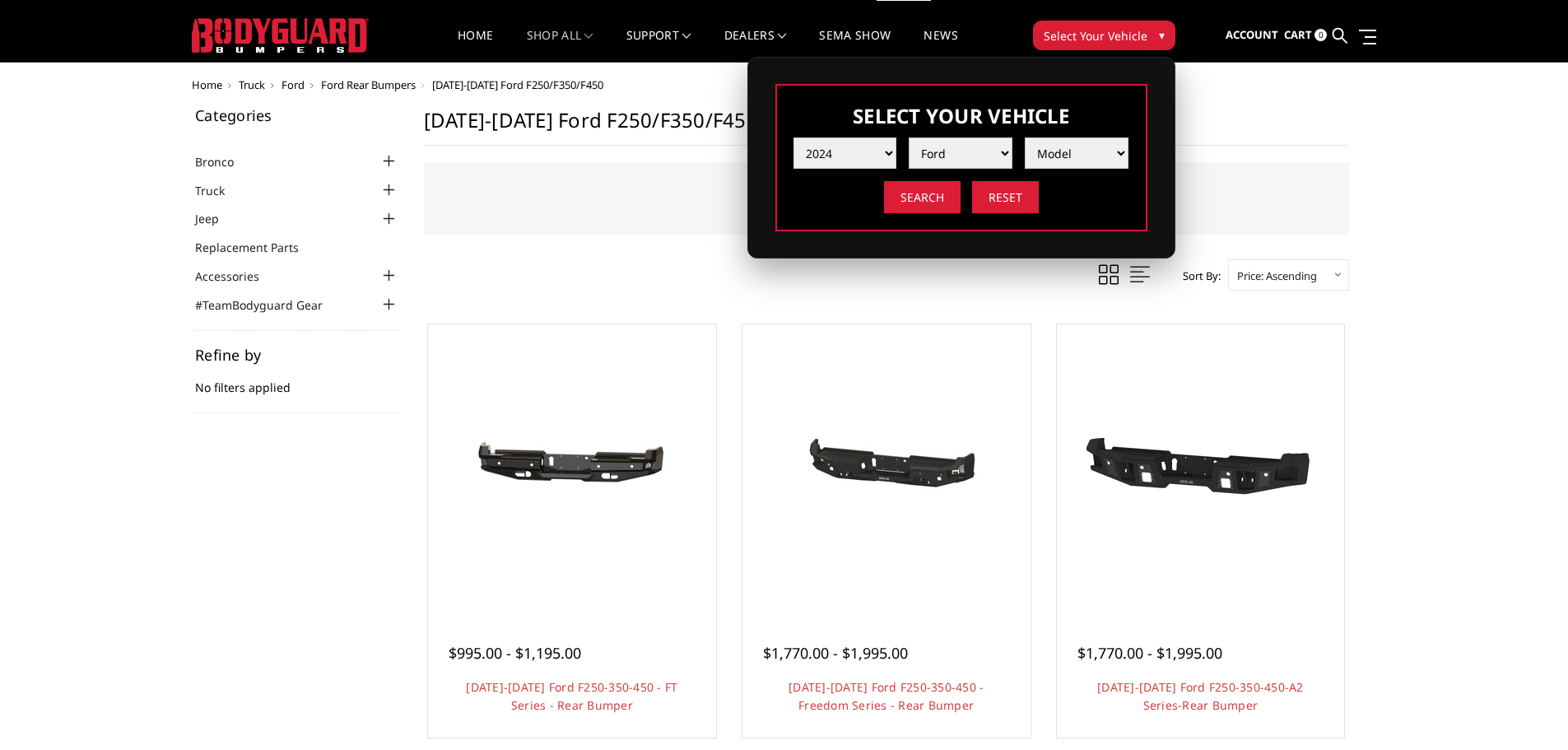
click at [909, 138] on select "Make Chevrolet Ford GMC Ram Toyota" at bounding box center [961, 153] width 104 height 31
click at [1094, 149] on select "Model F150 F150 Raptor F250 / F350 F450 F550" at bounding box center [1077, 153] width 104 height 31
select select "md_f450"
click at [1025, 138] on select "Model F150 F150 Raptor F250 / F350 F450 F550" at bounding box center [1077, 153] width 104 height 31
click at [924, 191] on input "Search" at bounding box center [923, 197] width 77 height 32
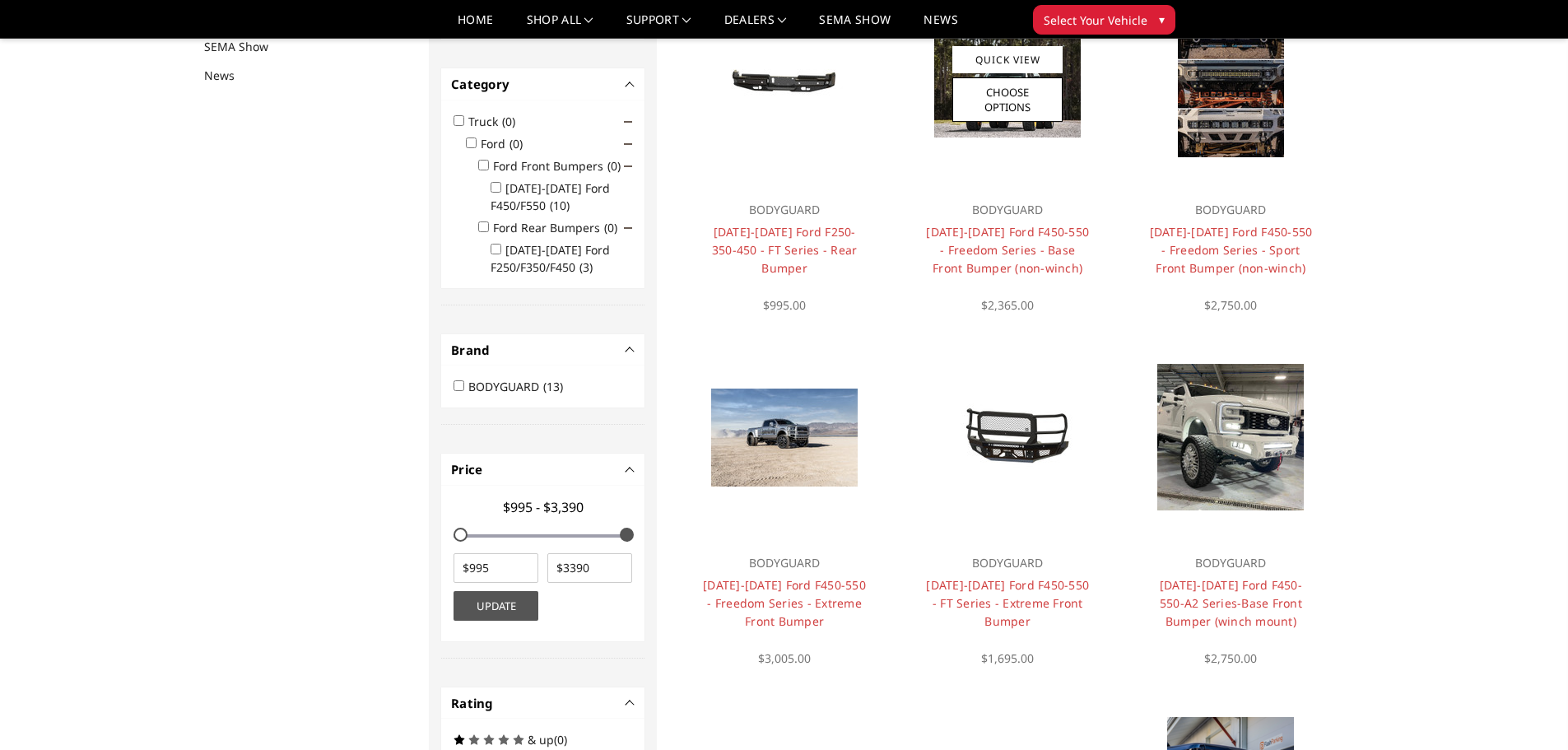
scroll to position [214, 0]
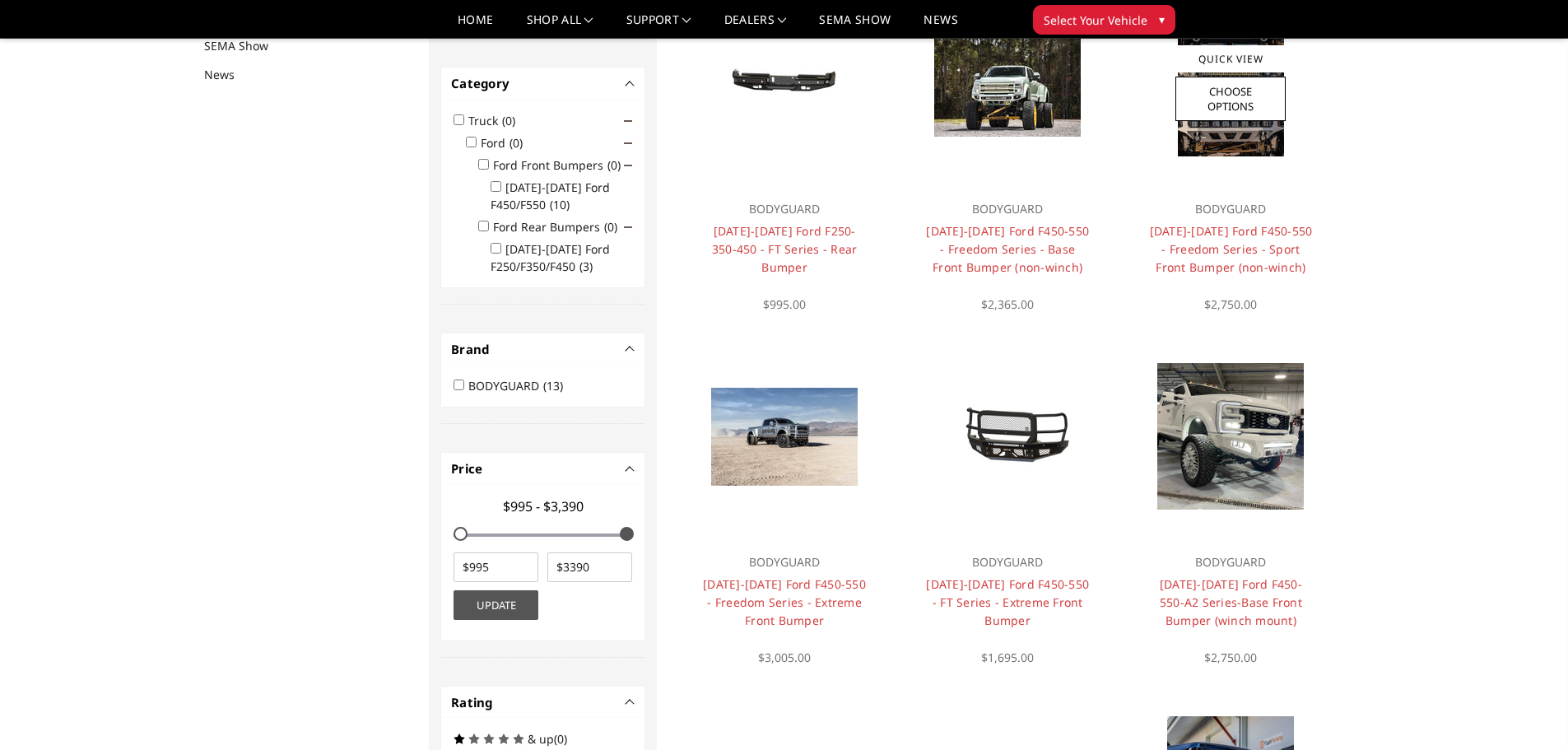
click at [1210, 129] on img at bounding box center [1231, 84] width 106 height 147
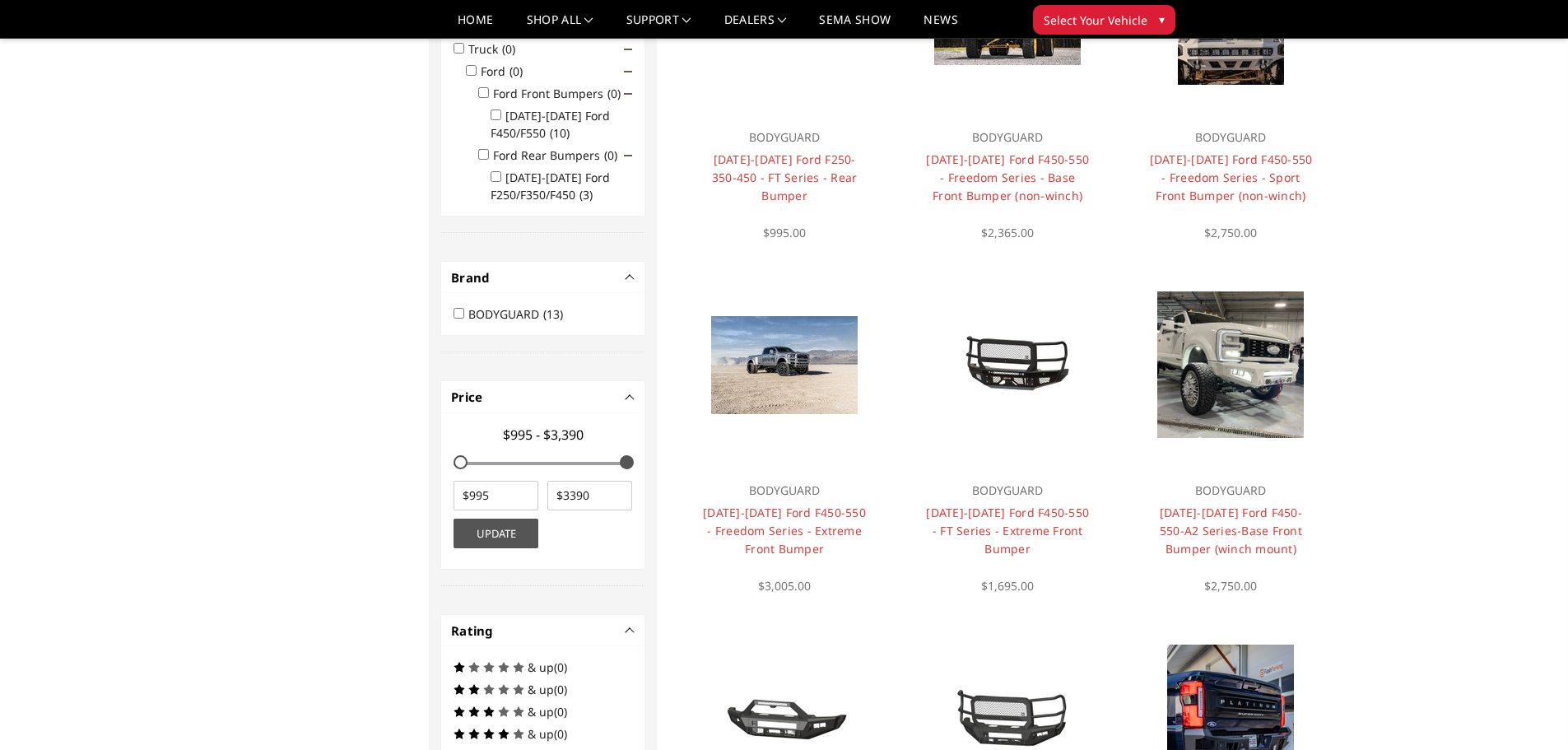
scroll to position [276, 0]
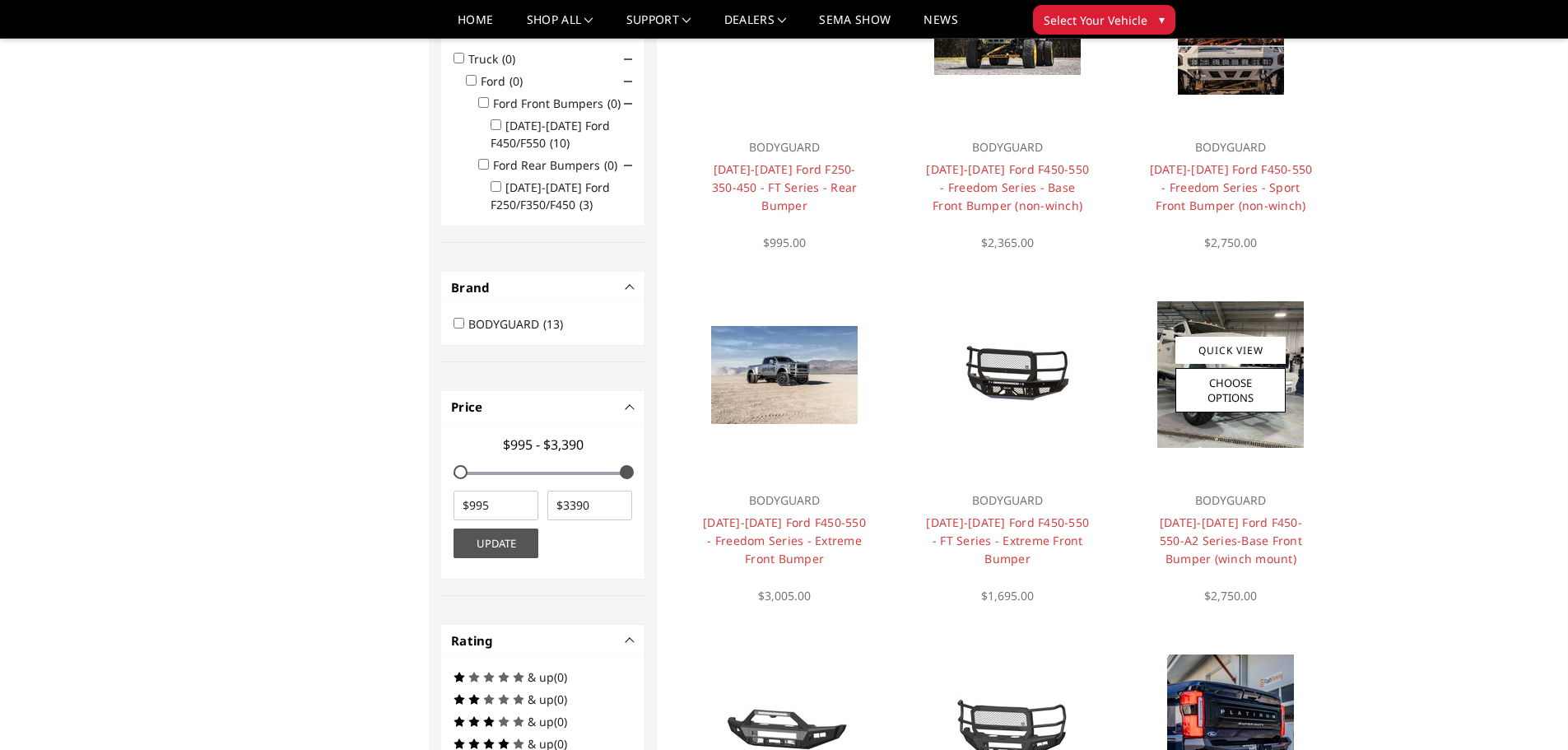
click at [1220, 427] on img at bounding box center [1231, 375] width 147 height 147
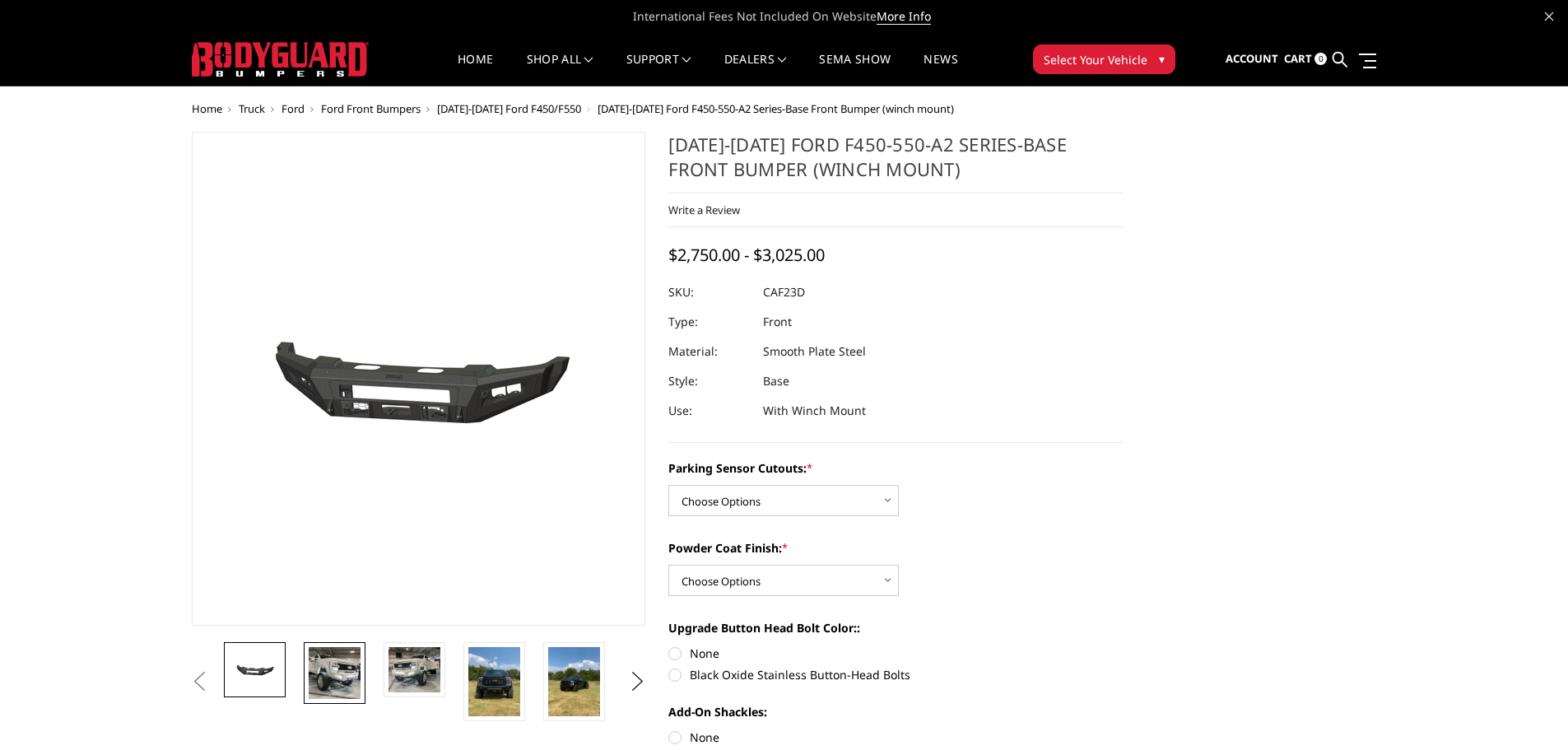
click at [327, 679] on img at bounding box center [335, 673] width 52 height 52
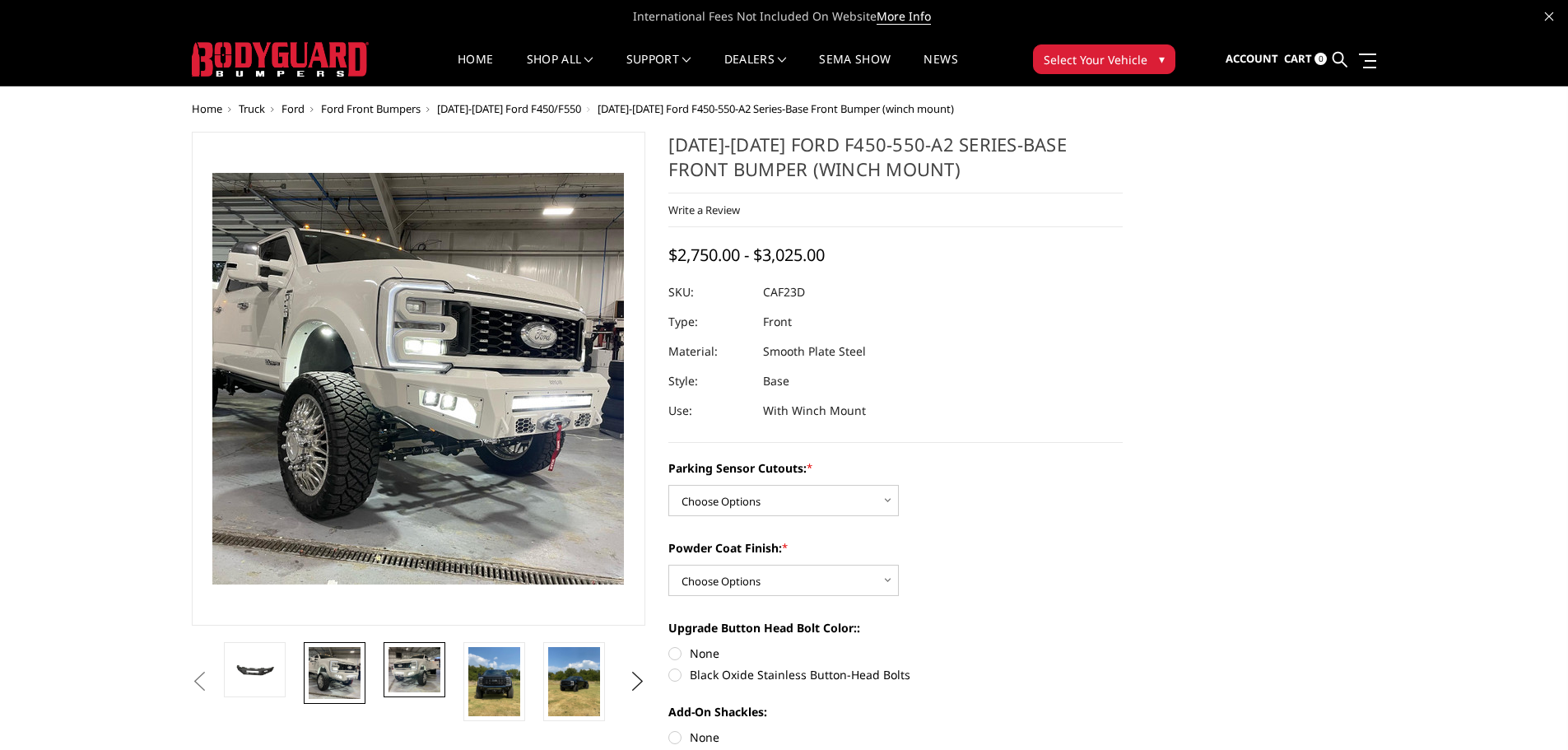
click at [422, 659] on img at bounding box center [414, 670] width 52 height 45
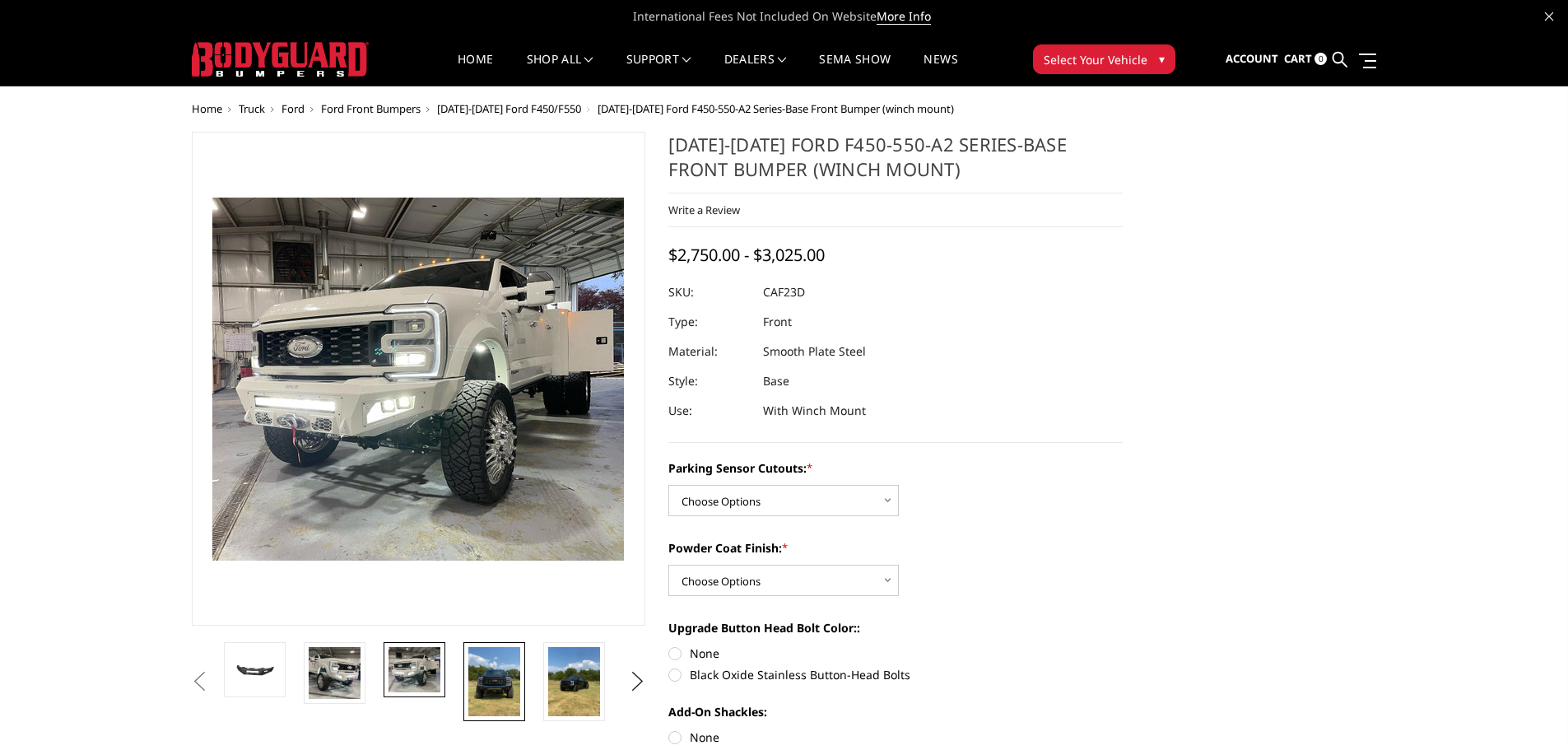
click at [490, 670] on img at bounding box center [494, 682] width 52 height 69
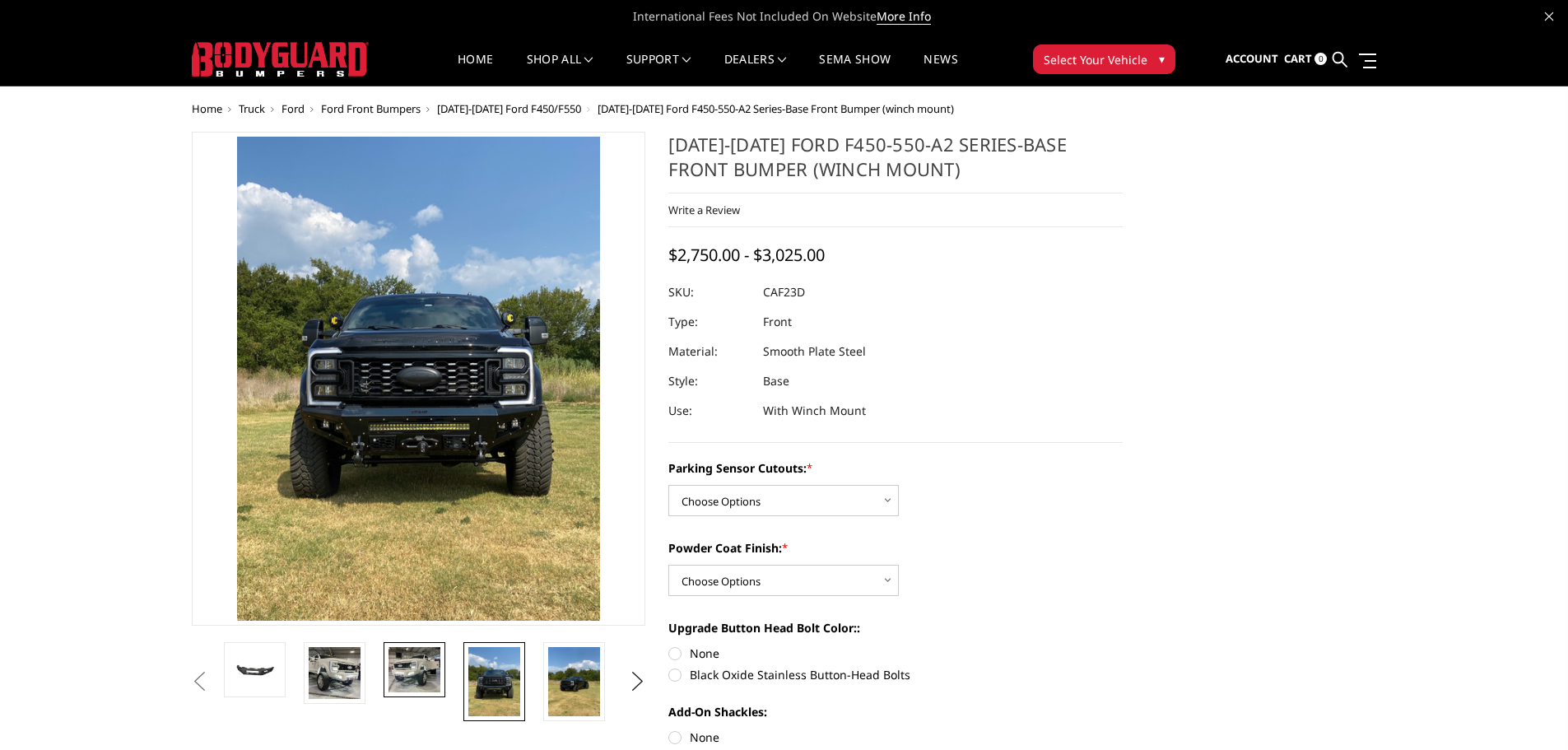
click at [416, 661] on img at bounding box center [414, 670] width 52 height 45
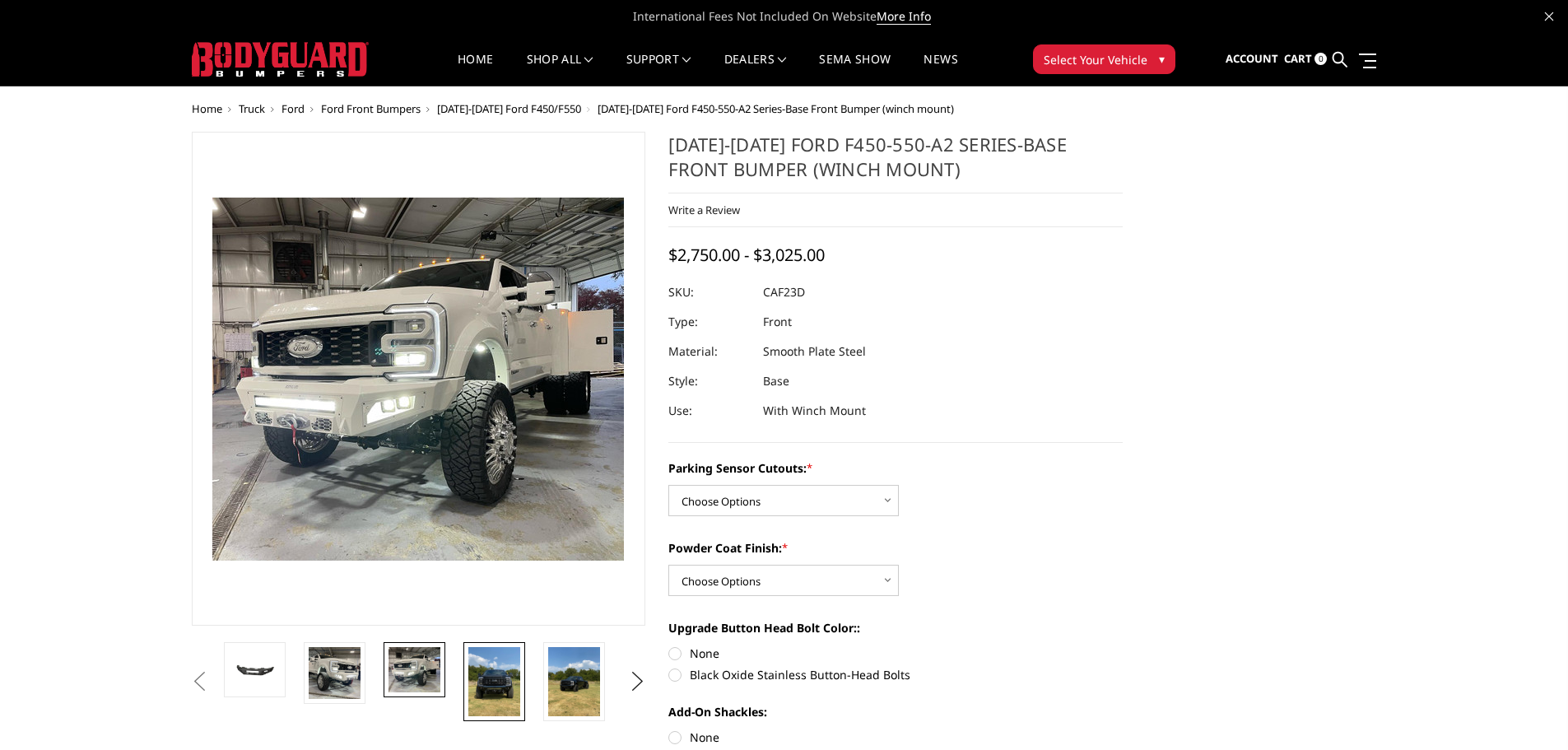
click at [487, 661] on img at bounding box center [494, 682] width 52 height 69
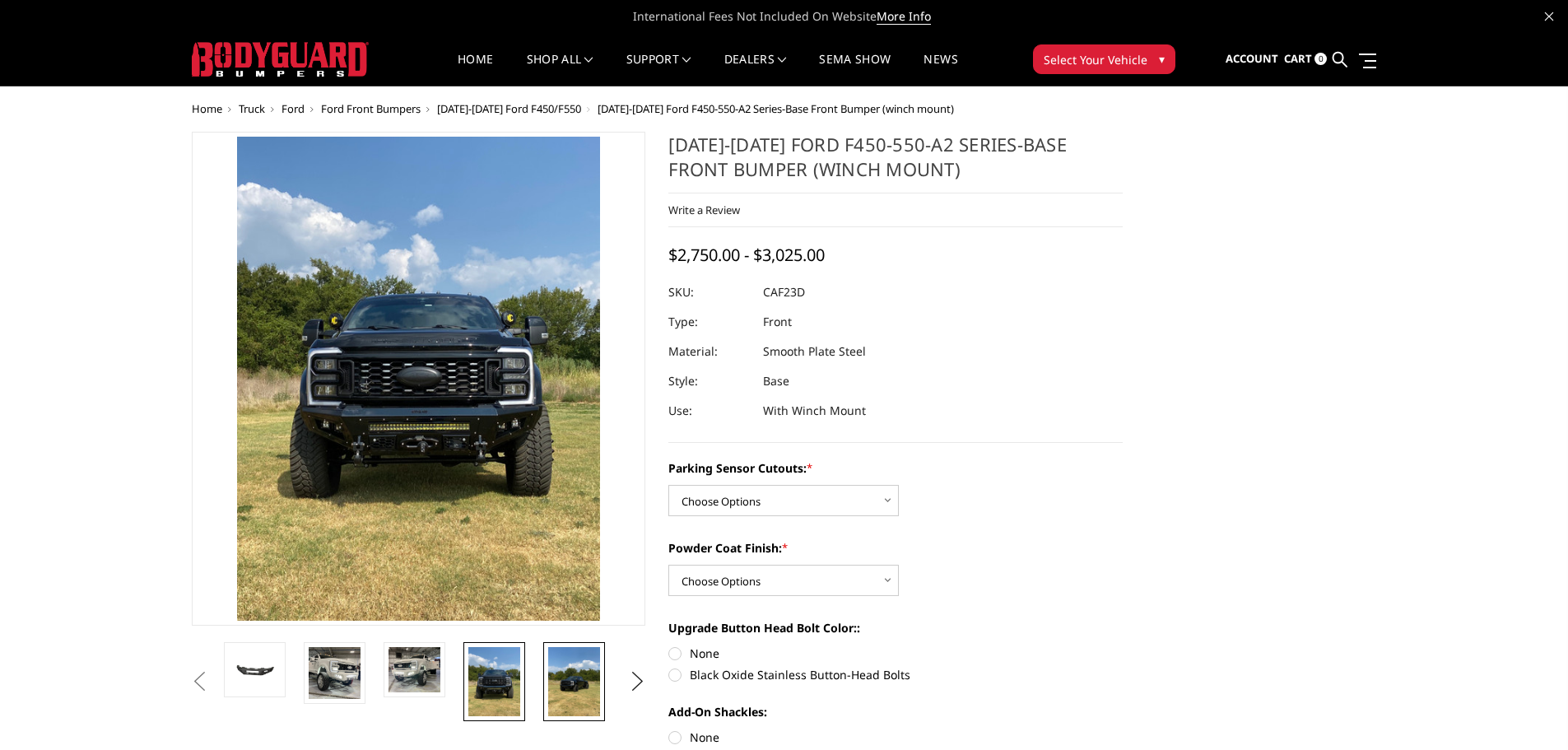
click at [566, 669] on img at bounding box center [574, 682] width 52 height 69
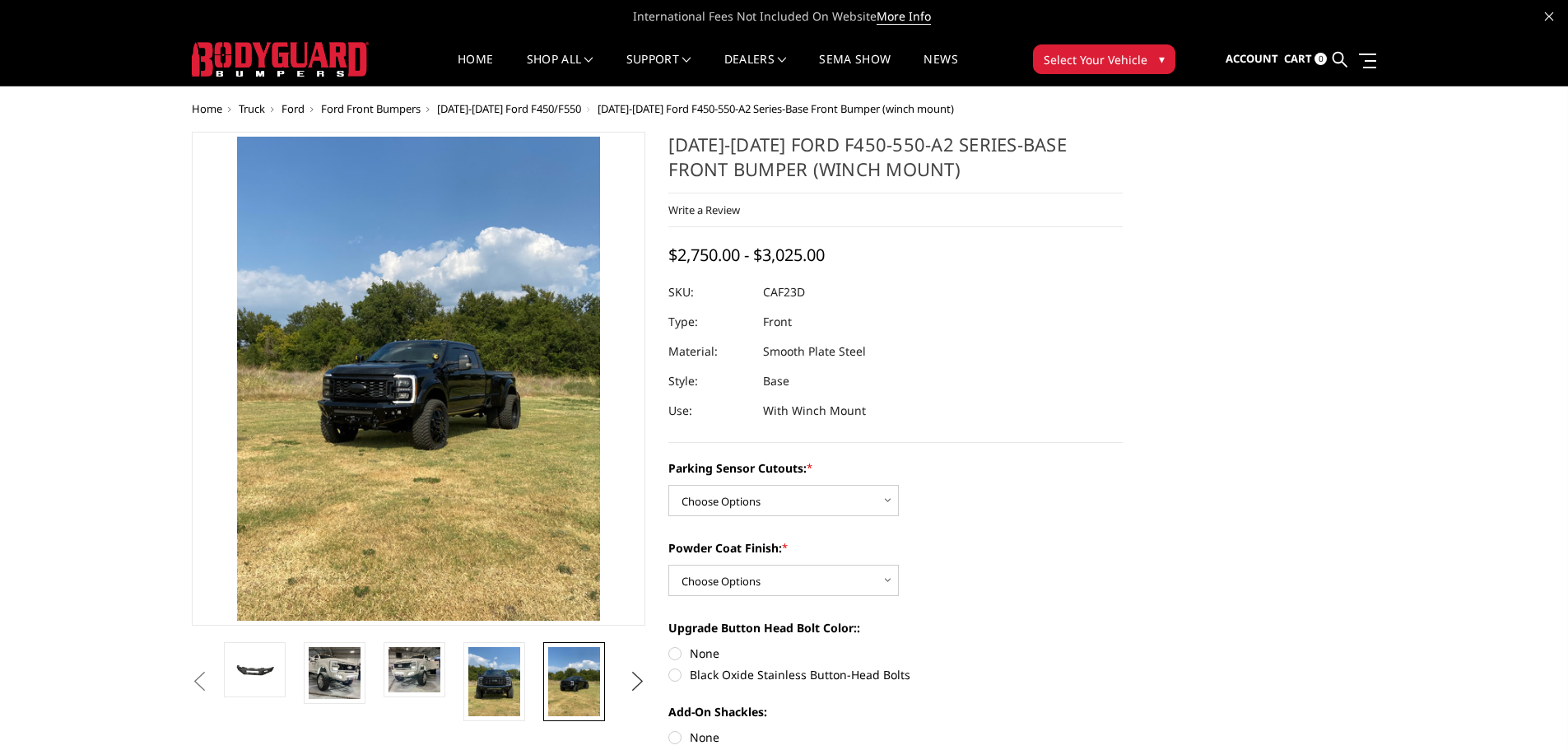
click at [631, 679] on button "Next" at bounding box center [637, 682] width 25 height 25
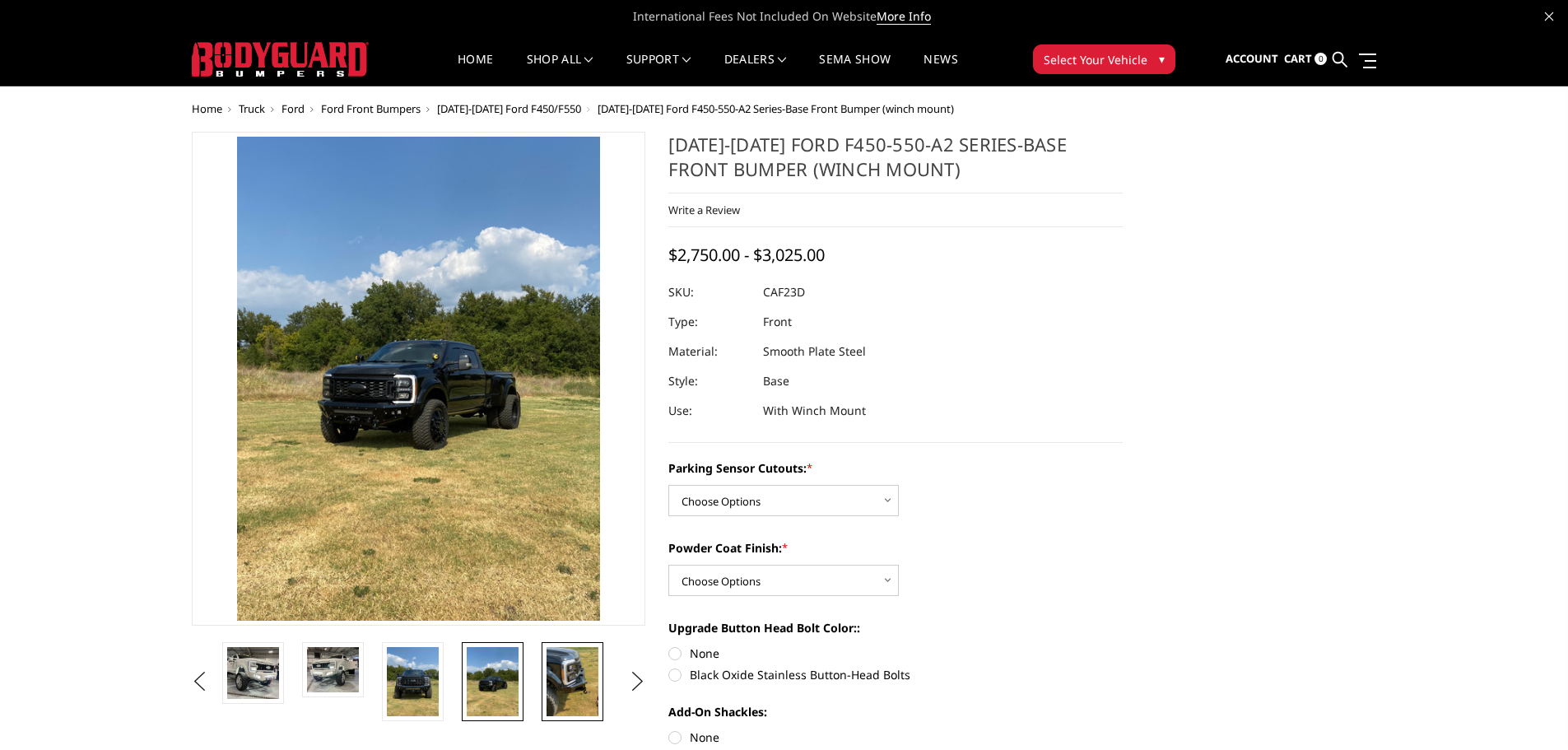
click at [579, 692] on img at bounding box center [573, 682] width 52 height 69
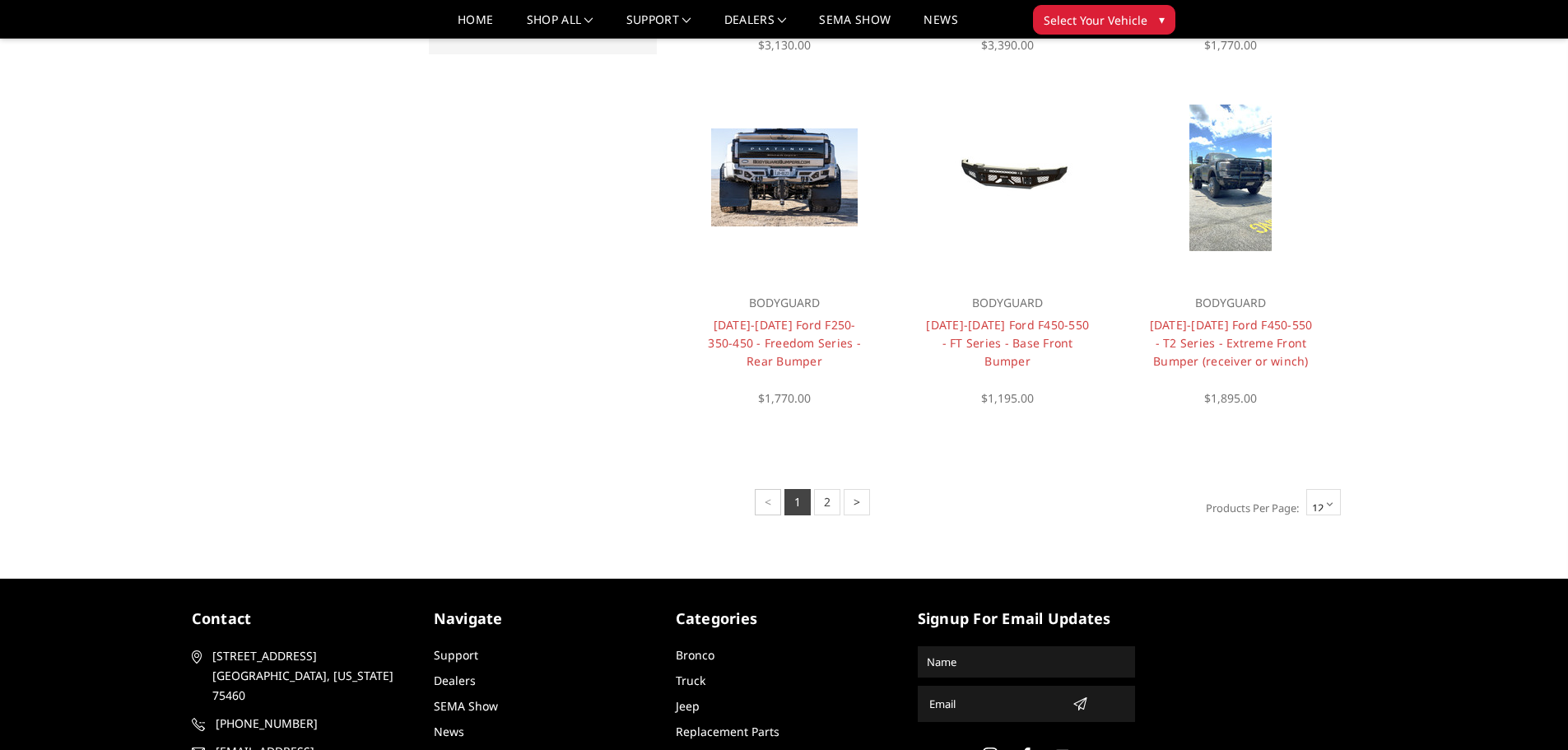
scroll to position [1182, 0]
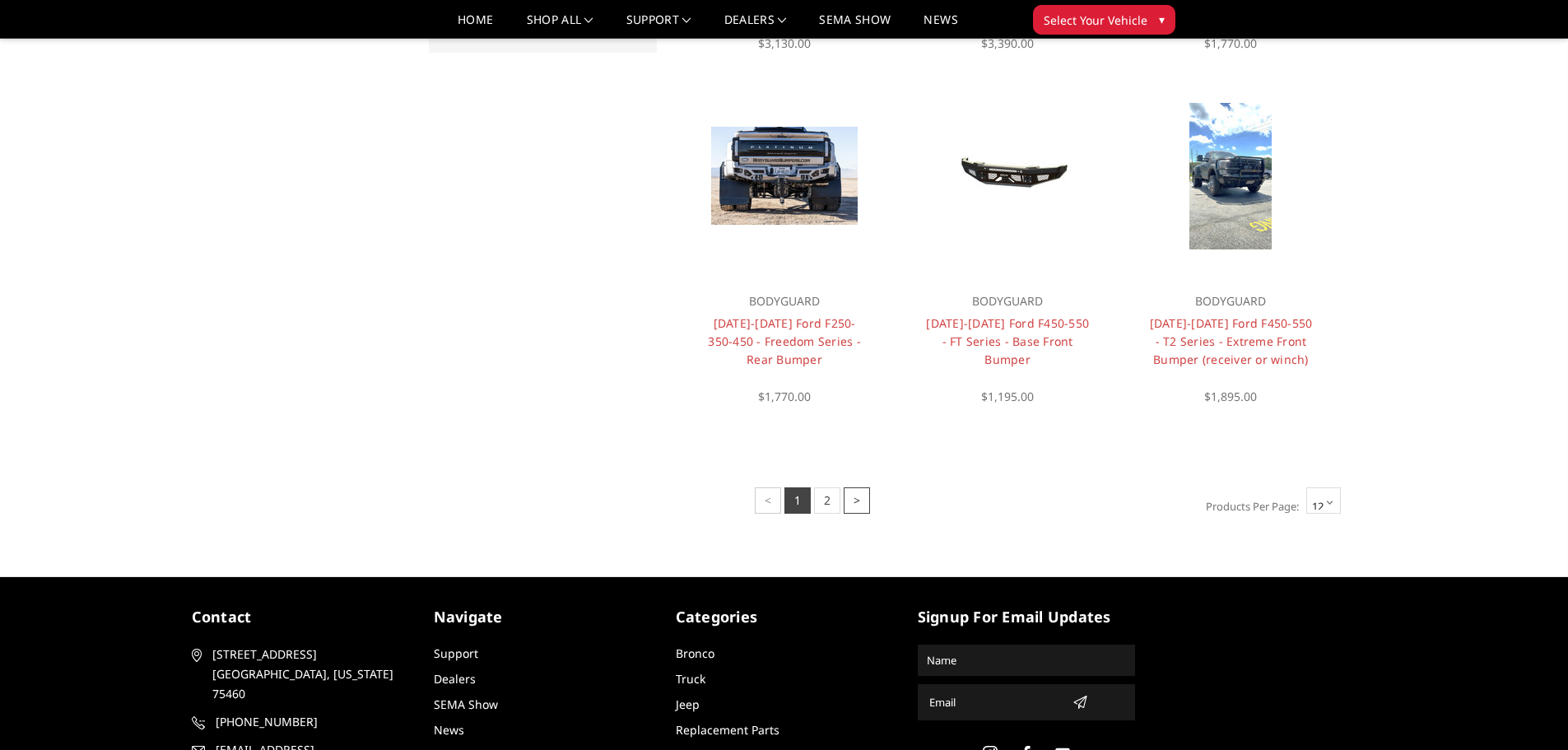
click at [858, 504] on link ">" at bounding box center [857, 501] width 27 height 27
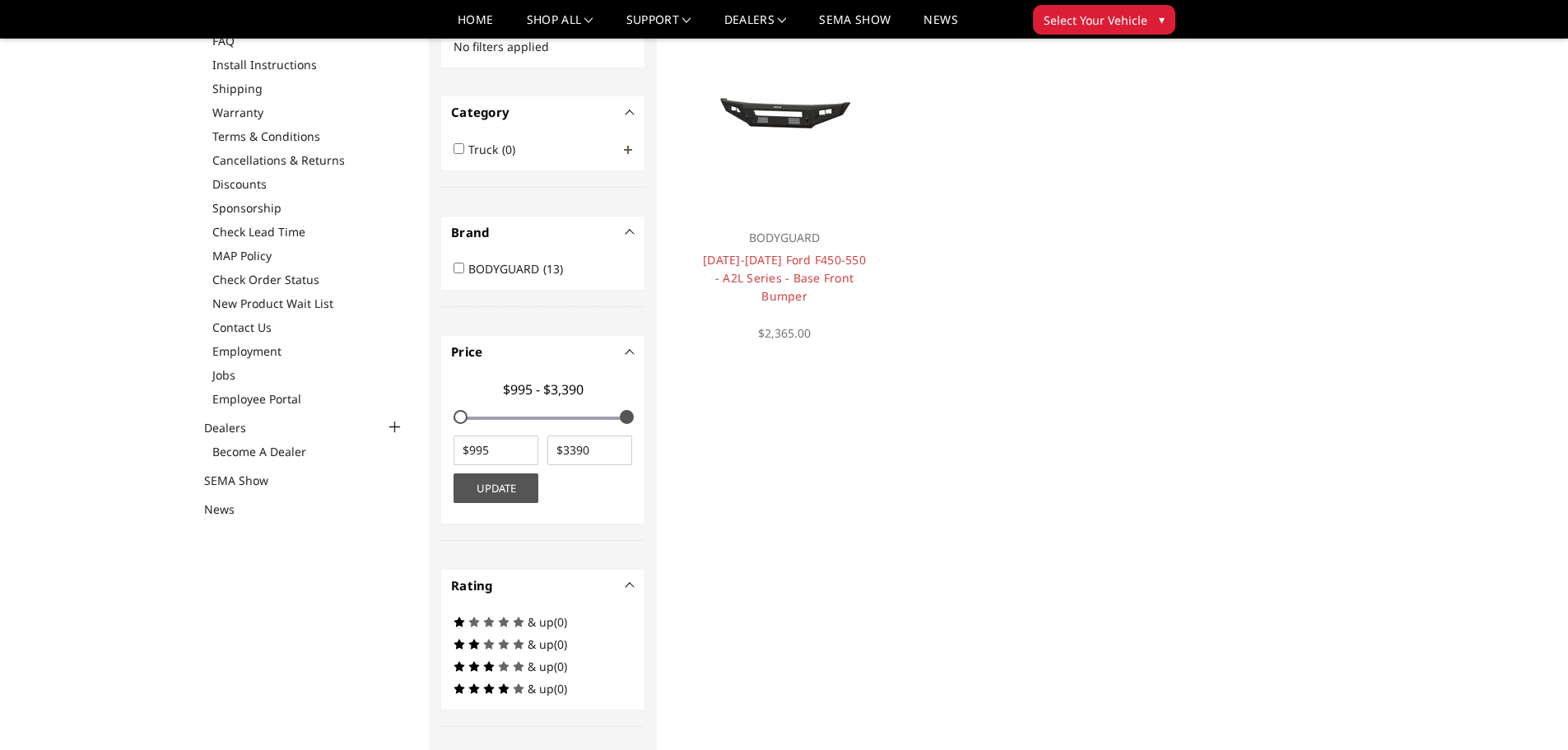
scroll to position [186, 0]
